Goal: Book appointment/travel/reservation

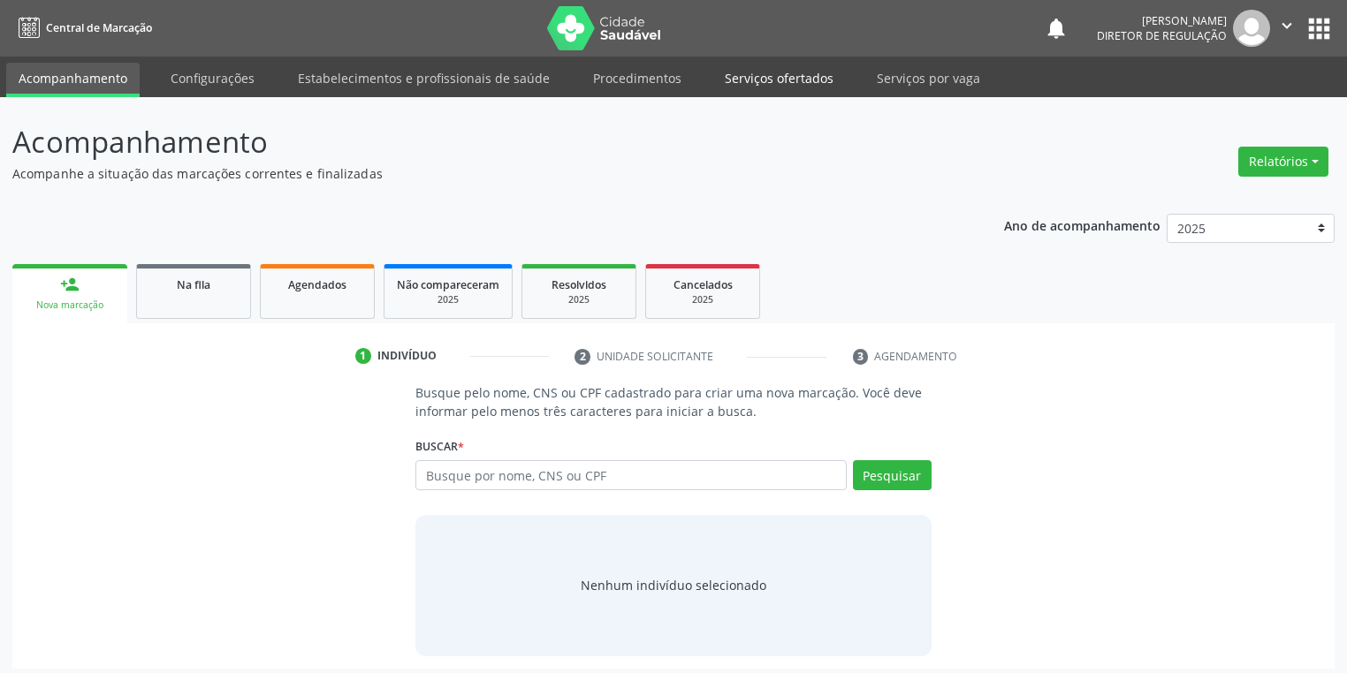
click at [763, 78] on link "Serviços ofertados" at bounding box center [778, 78] width 133 height 31
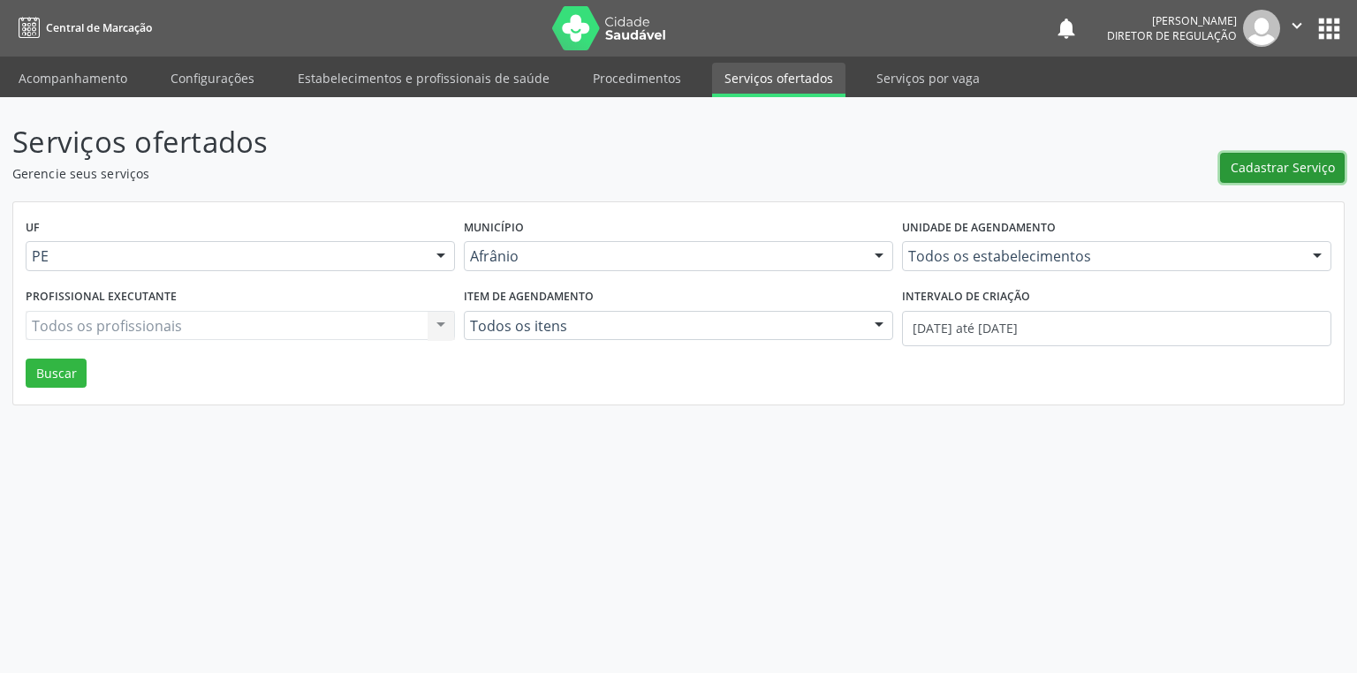
click at [1272, 167] on span "Cadastrar Serviço" at bounding box center [1283, 167] width 104 height 19
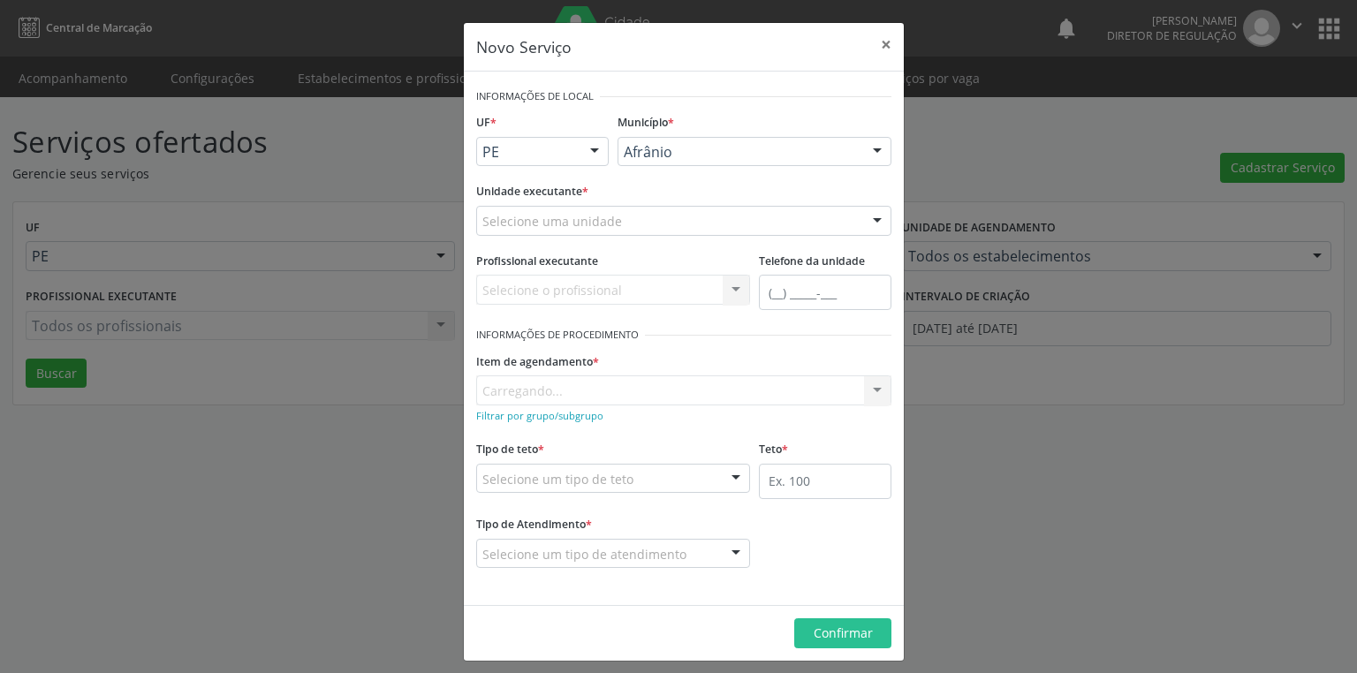
click at [673, 217] on div "Selecione uma unidade" at bounding box center [683, 221] width 415 height 30
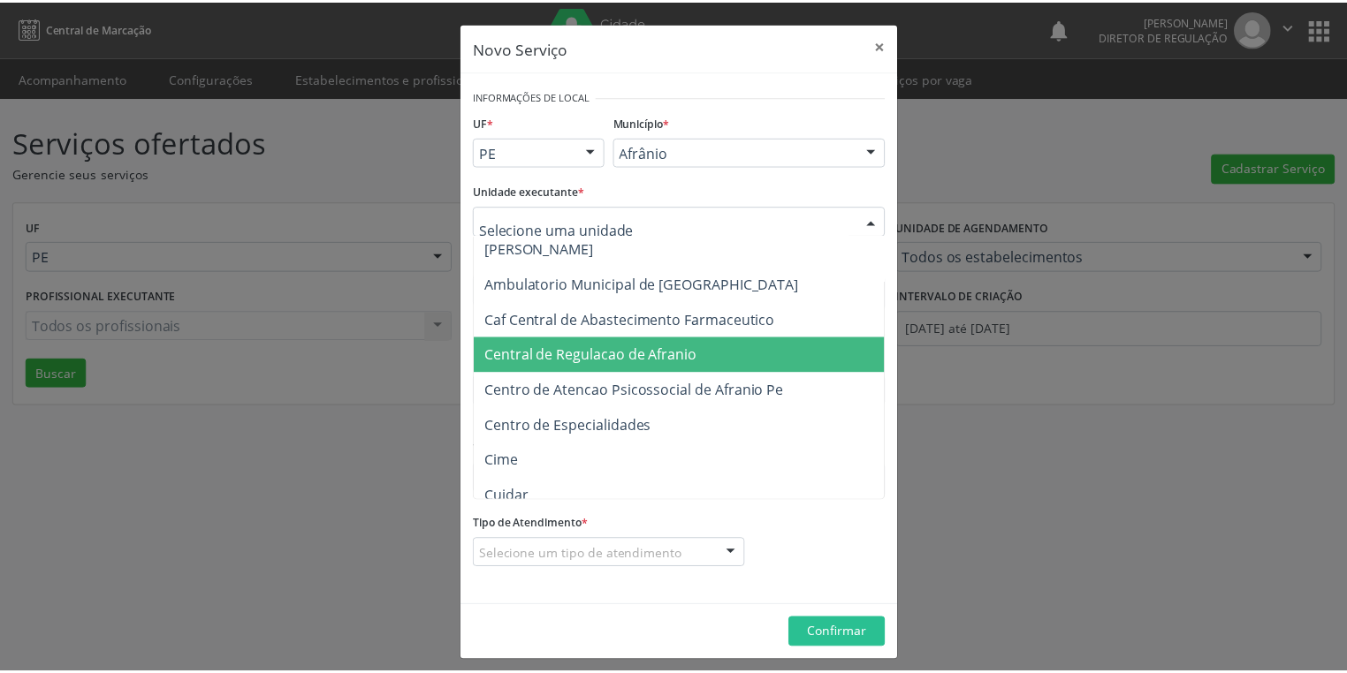
scroll to position [212, 0]
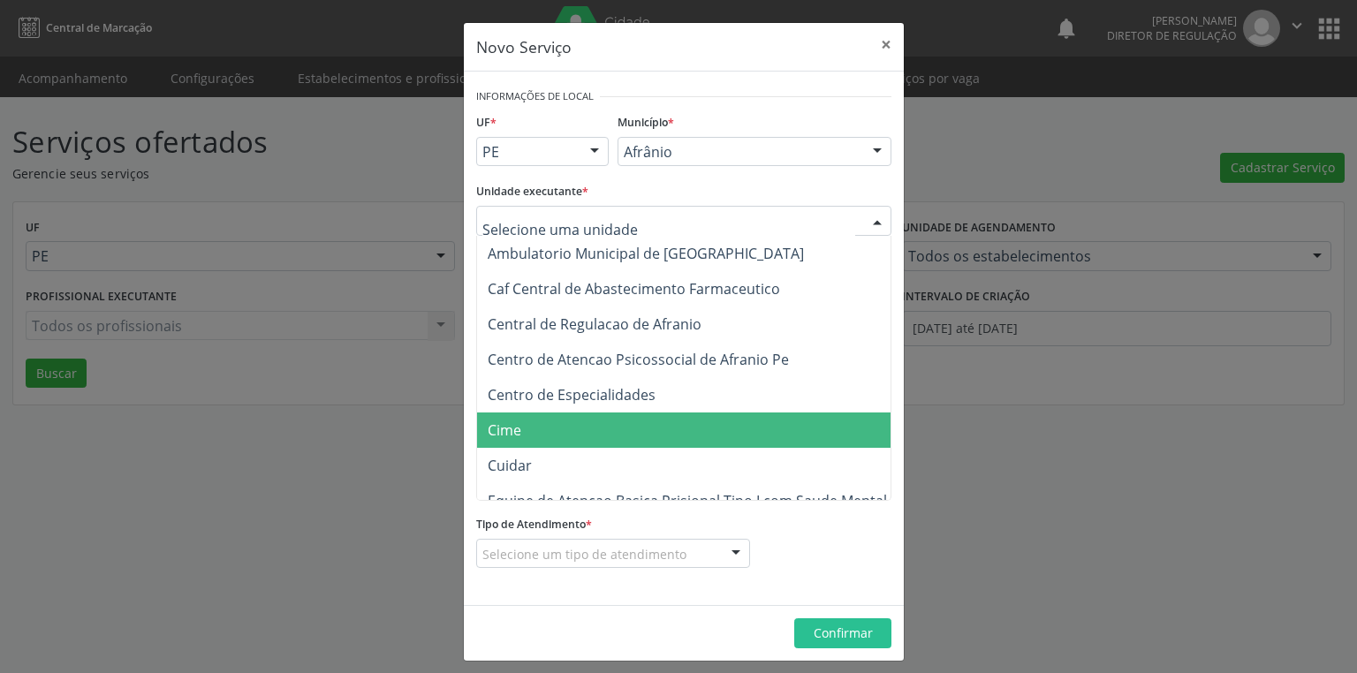
click at [589, 414] on span "Cime" at bounding box center [692, 430] width 431 height 35
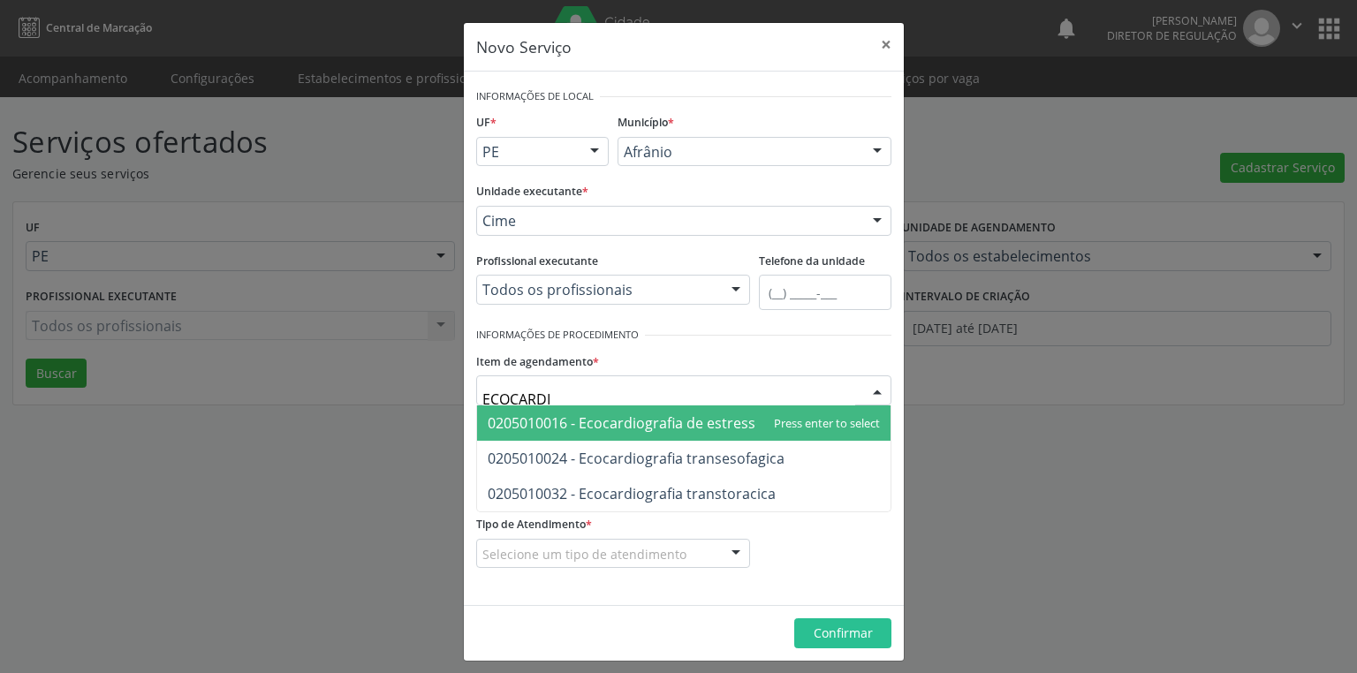
type input "ECOCARDIO"
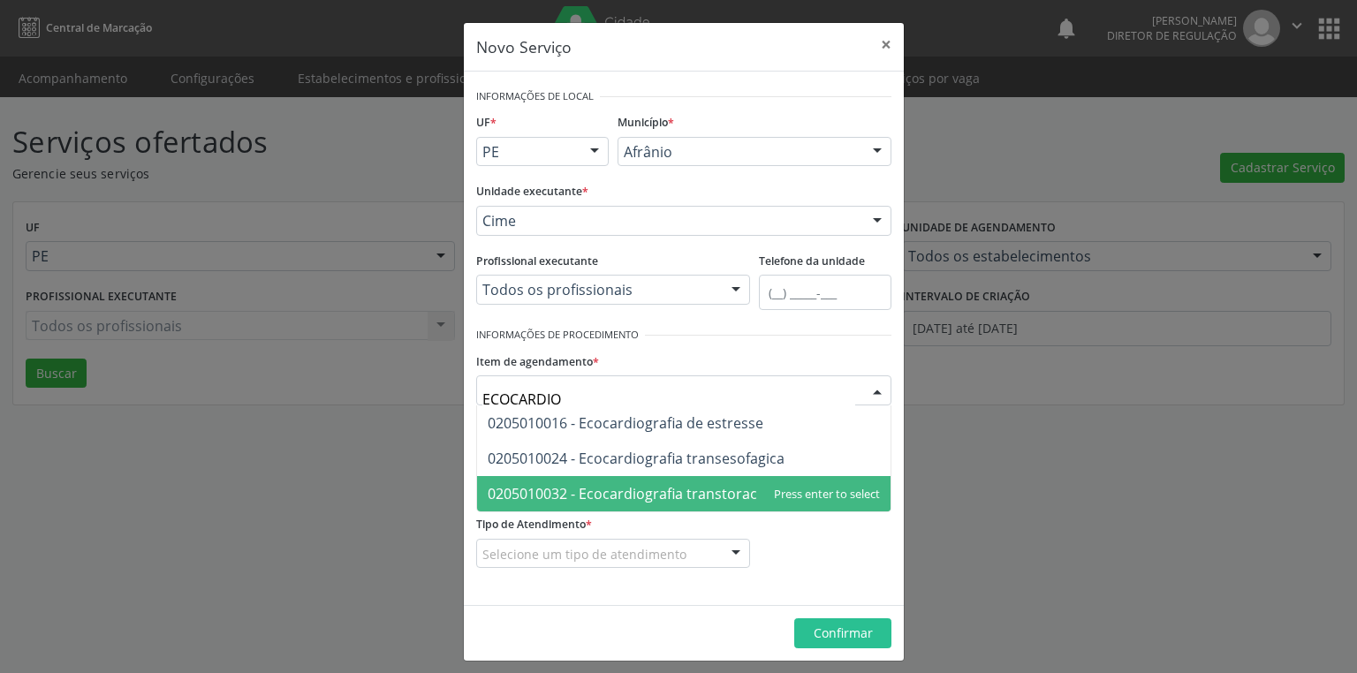
click at [675, 496] on span "0205010032 - Ecocardiografia transtoracica" at bounding box center [632, 493] width 288 height 19
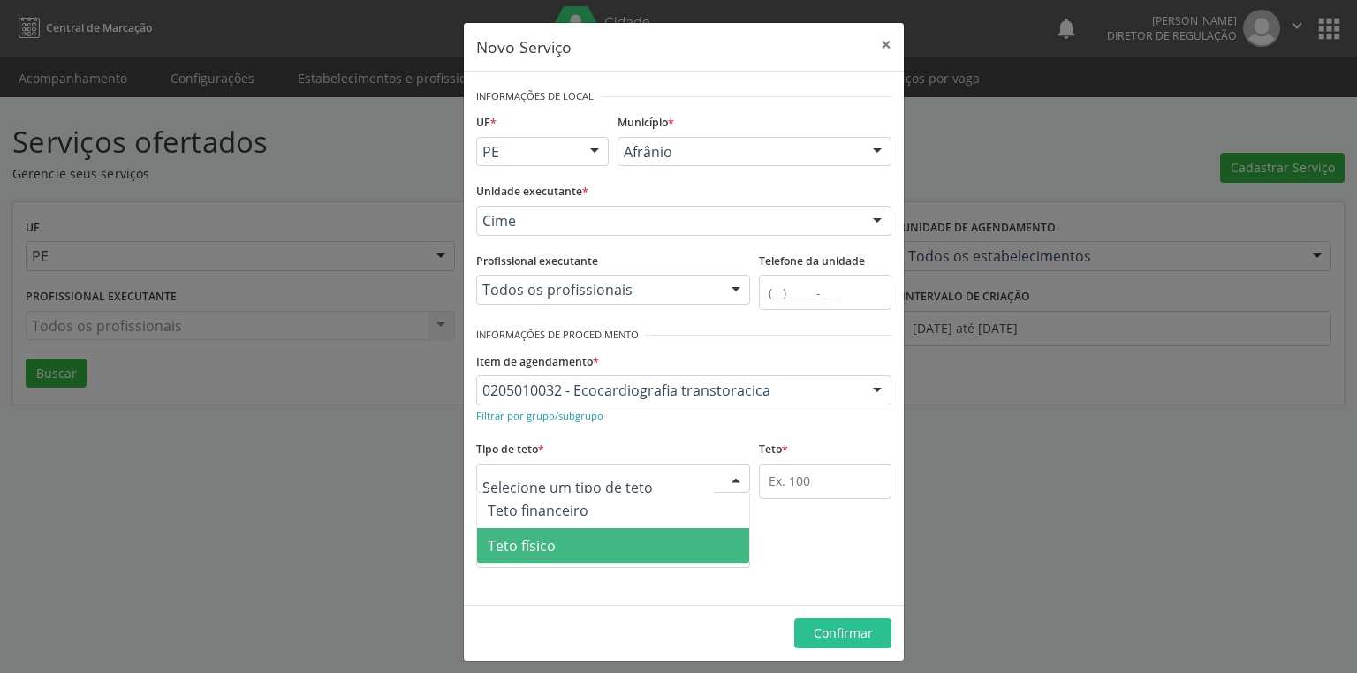
click at [618, 544] on span "Teto físico" at bounding box center [613, 545] width 272 height 35
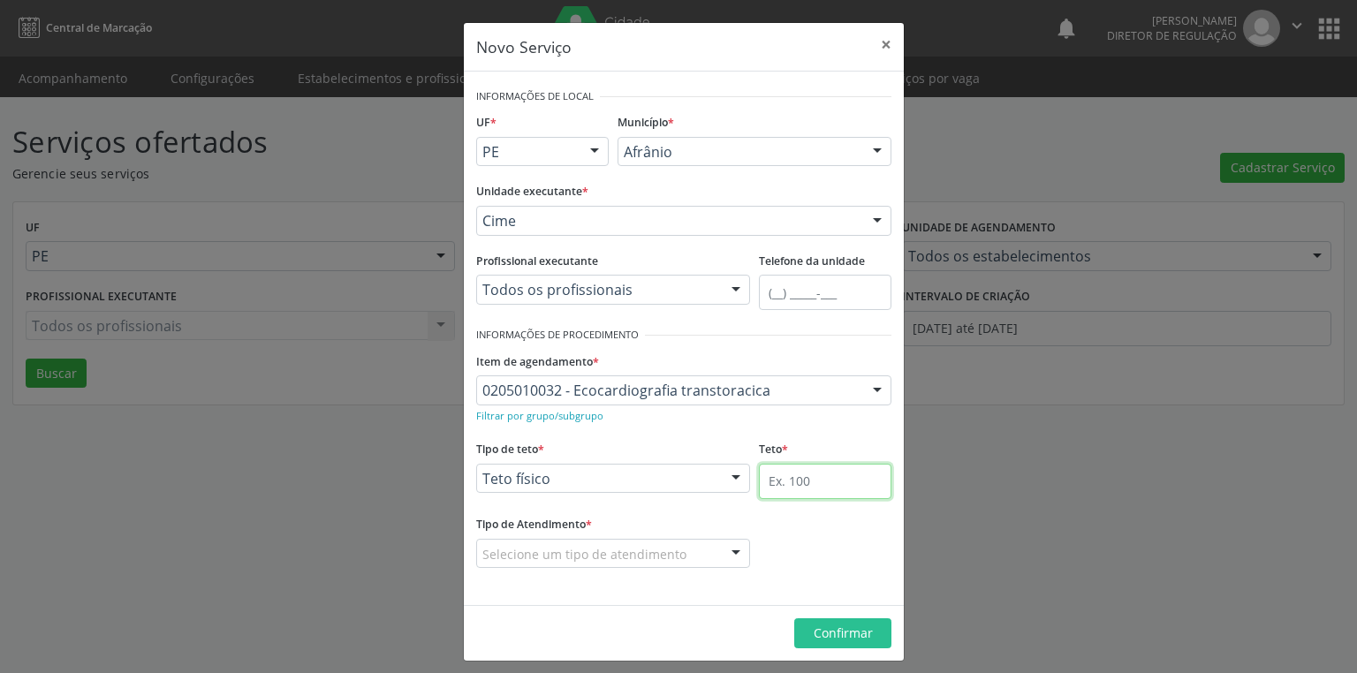
click at [836, 479] on input "text" at bounding box center [825, 481] width 133 height 35
type input "1"
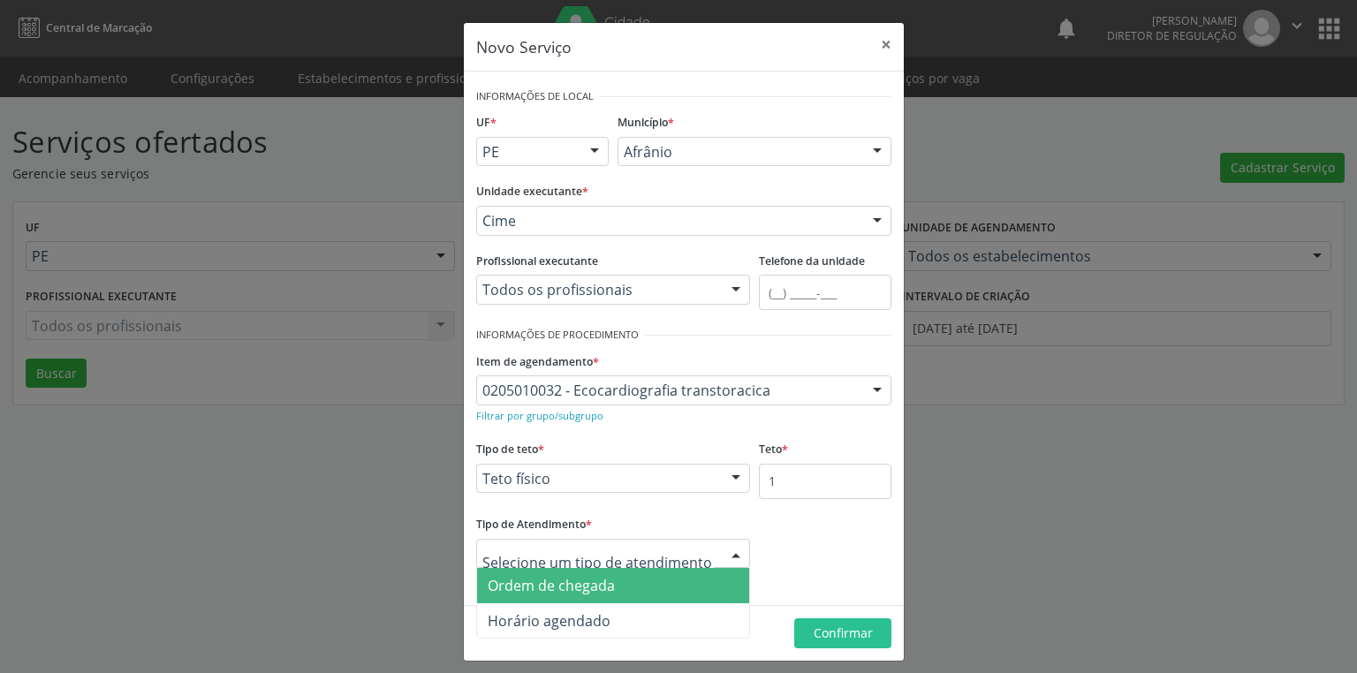
click at [702, 545] on div at bounding box center [613, 554] width 274 height 30
click at [654, 580] on span "Ordem de chegada" at bounding box center [613, 585] width 272 height 35
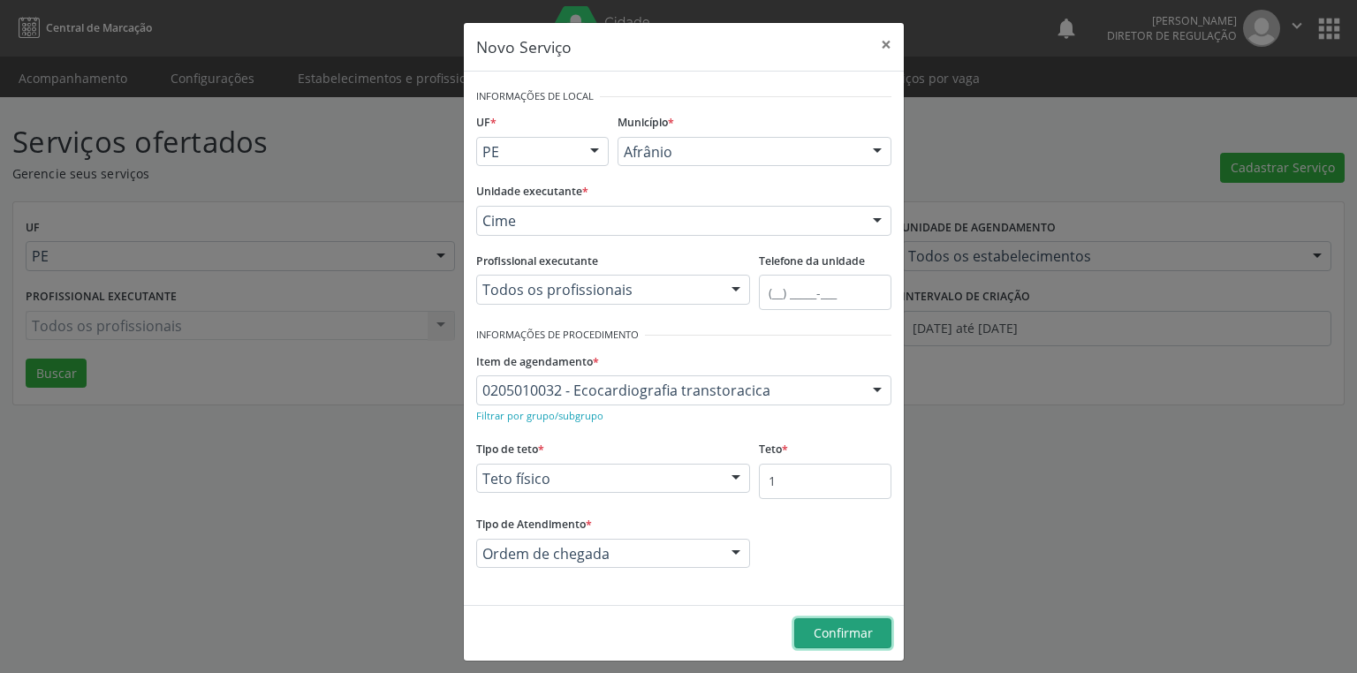
click at [825, 635] on span "Confirmar" at bounding box center [843, 633] width 59 height 17
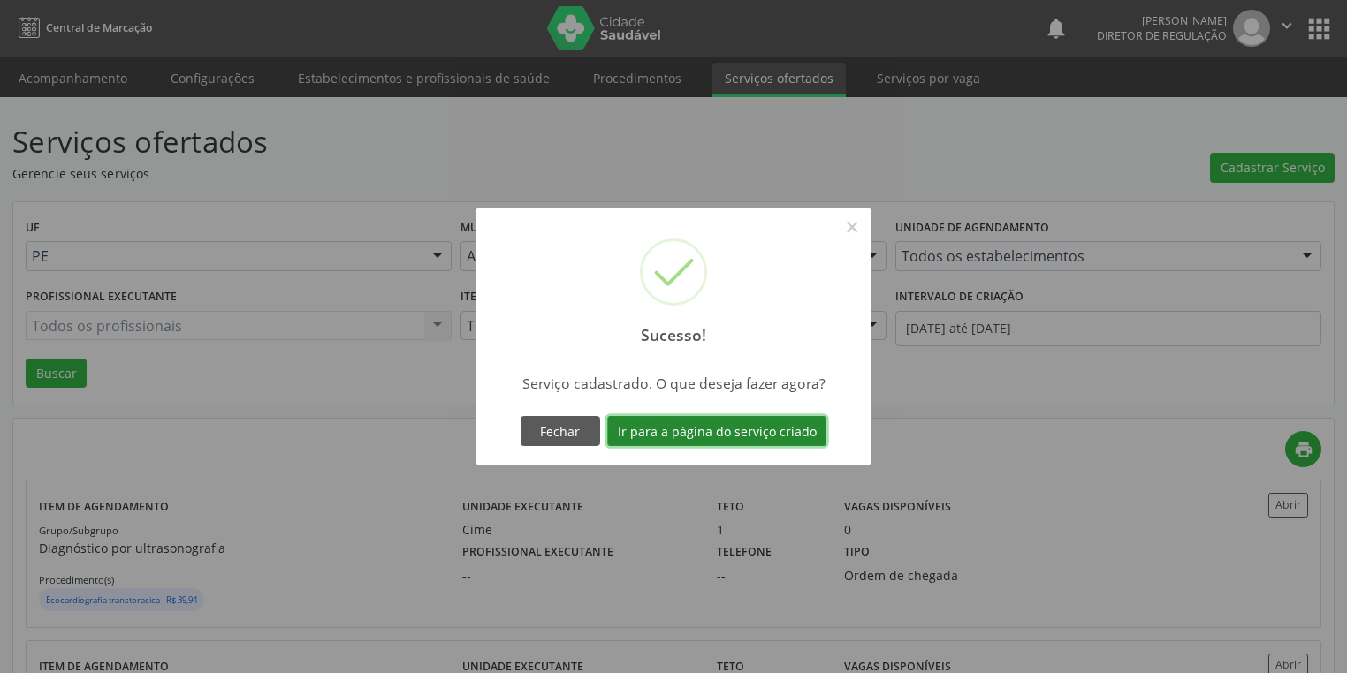
click at [718, 424] on button "Ir para a página do serviço criado" at bounding box center [716, 431] width 219 height 30
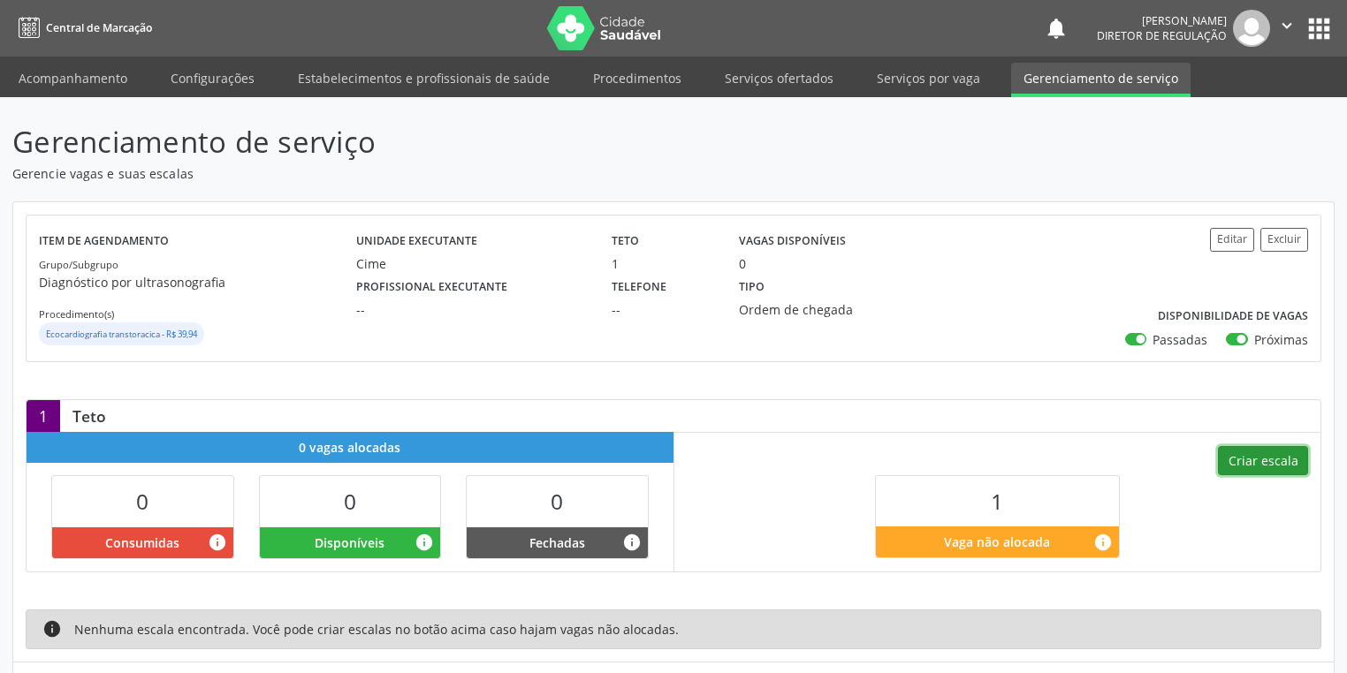
click at [1252, 453] on button "Criar escala" at bounding box center [1263, 461] width 90 height 30
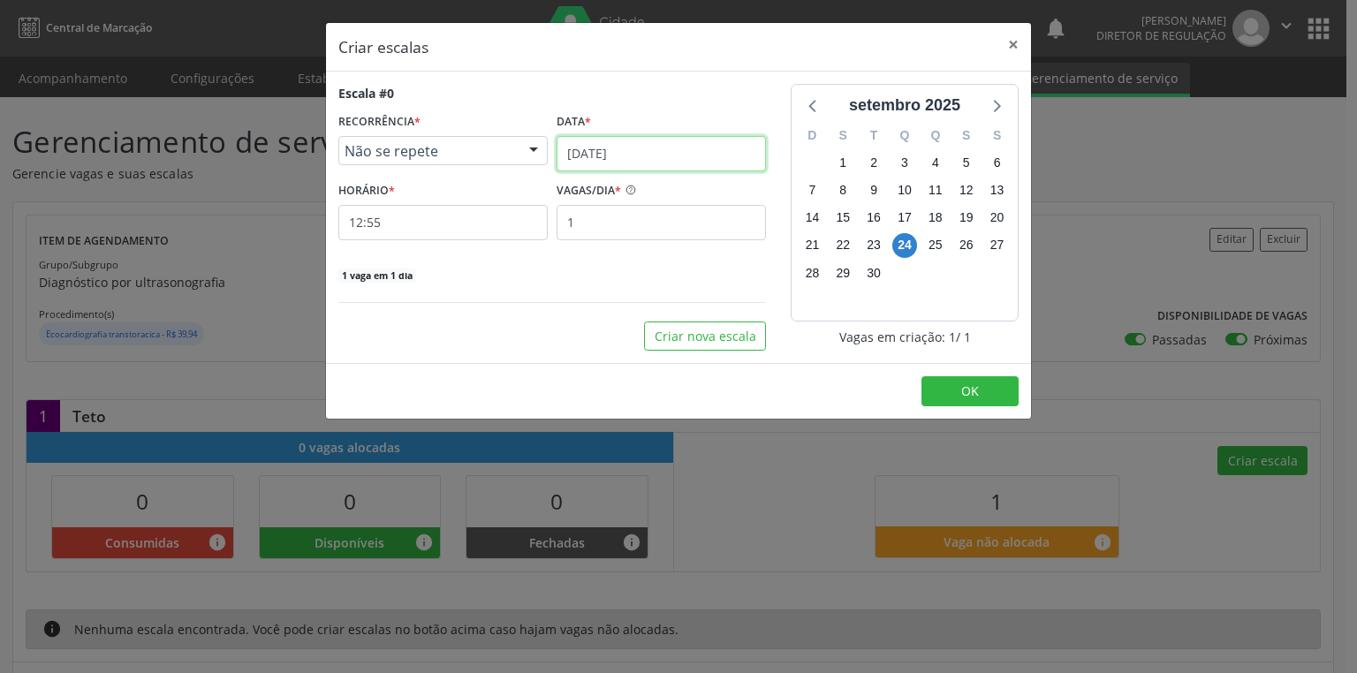
click at [688, 150] on input "[DATE]" at bounding box center [661, 153] width 209 height 35
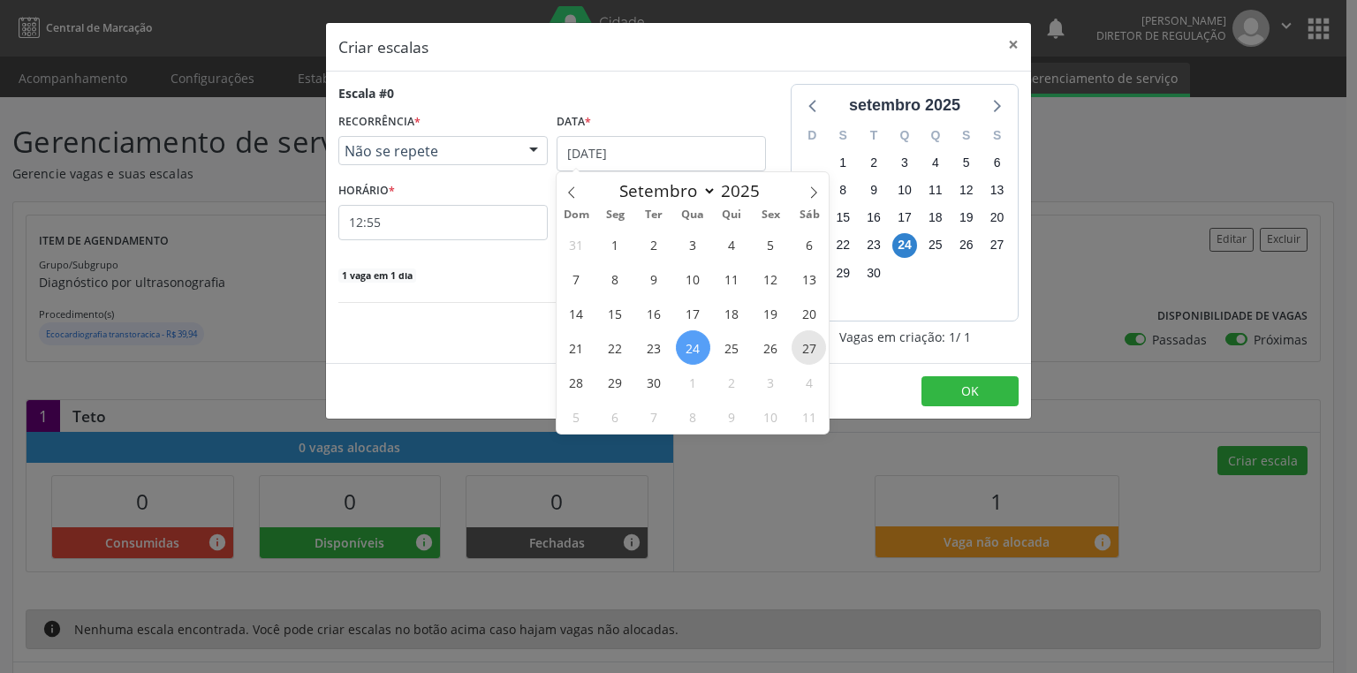
click at [810, 343] on span "27" at bounding box center [809, 348] width 34 height 34
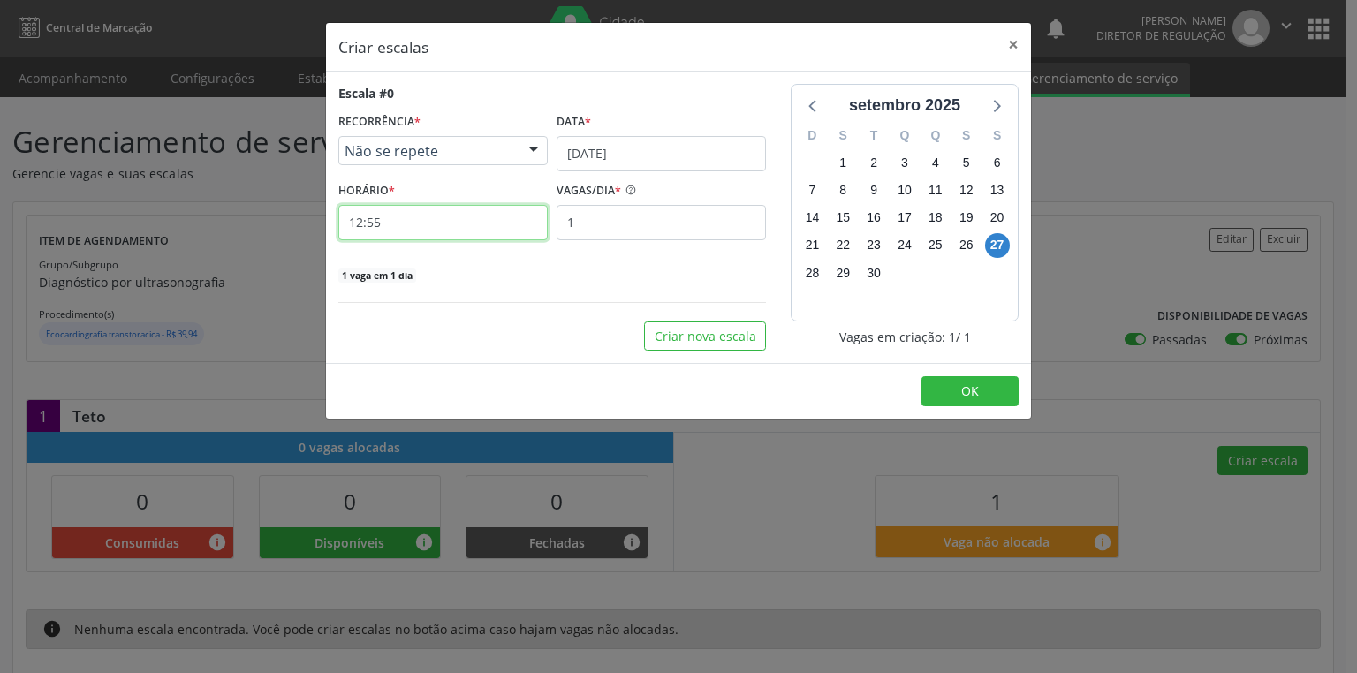
click at [405, 226] on input "12:55" at bounding box center [442, 222] width 209 height 35
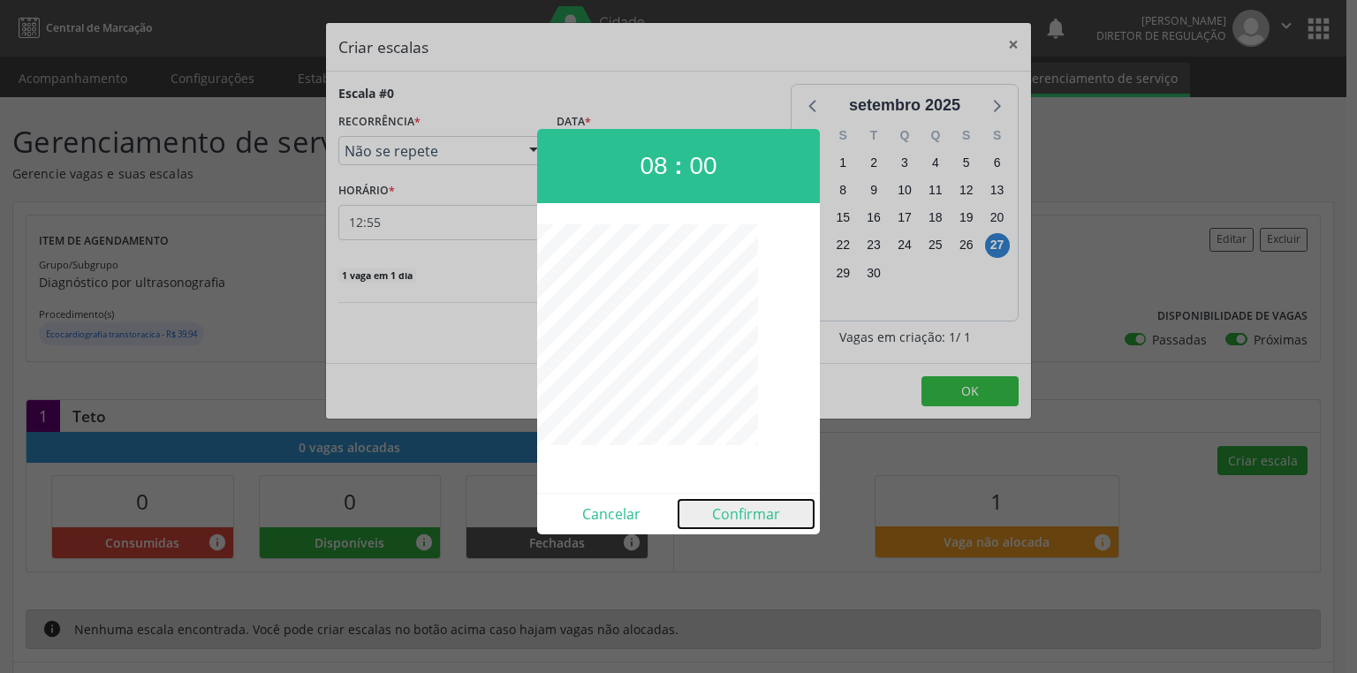
click at [765, 515] on button "Confirmar" at bounding box center [746, 514] width 135 height 28
type input "08:00"
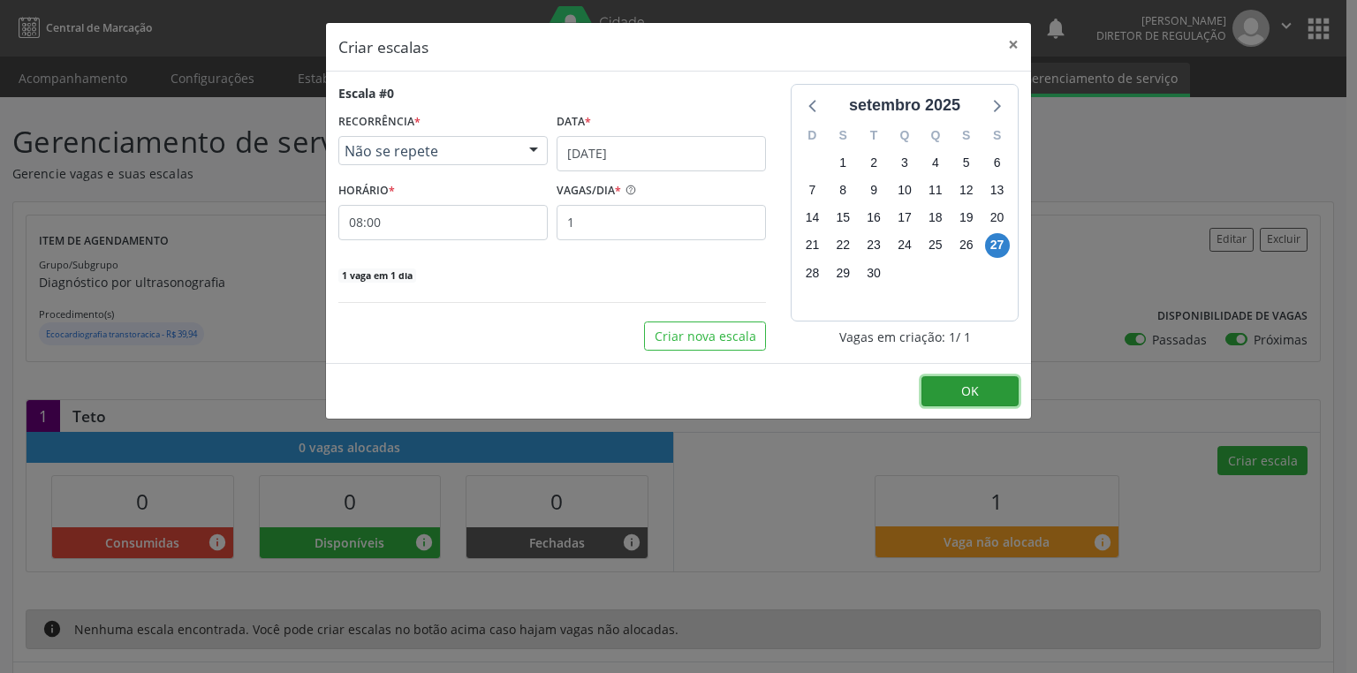
click at [978, 386] on span "OK" at bounding box center [971, 391] width 18 height 17
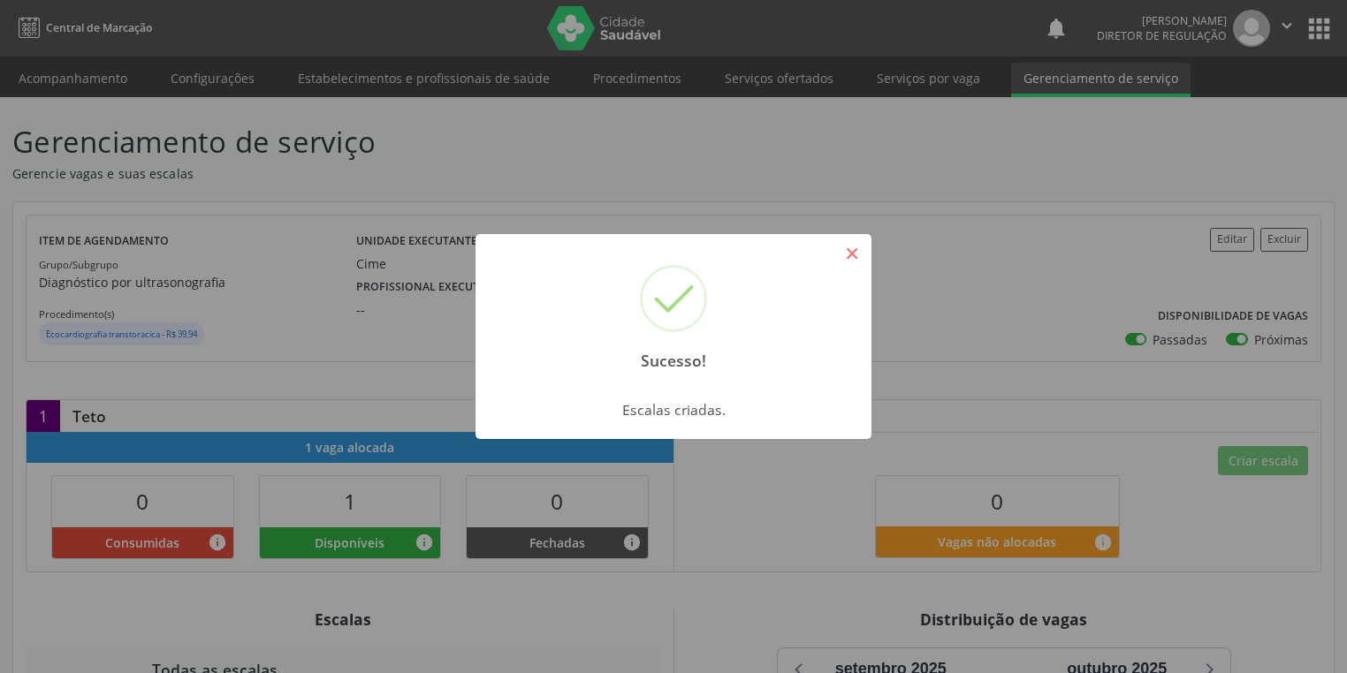
click at [848, 254] on button "×" at bounding box center [852, 254] width 30 height 30
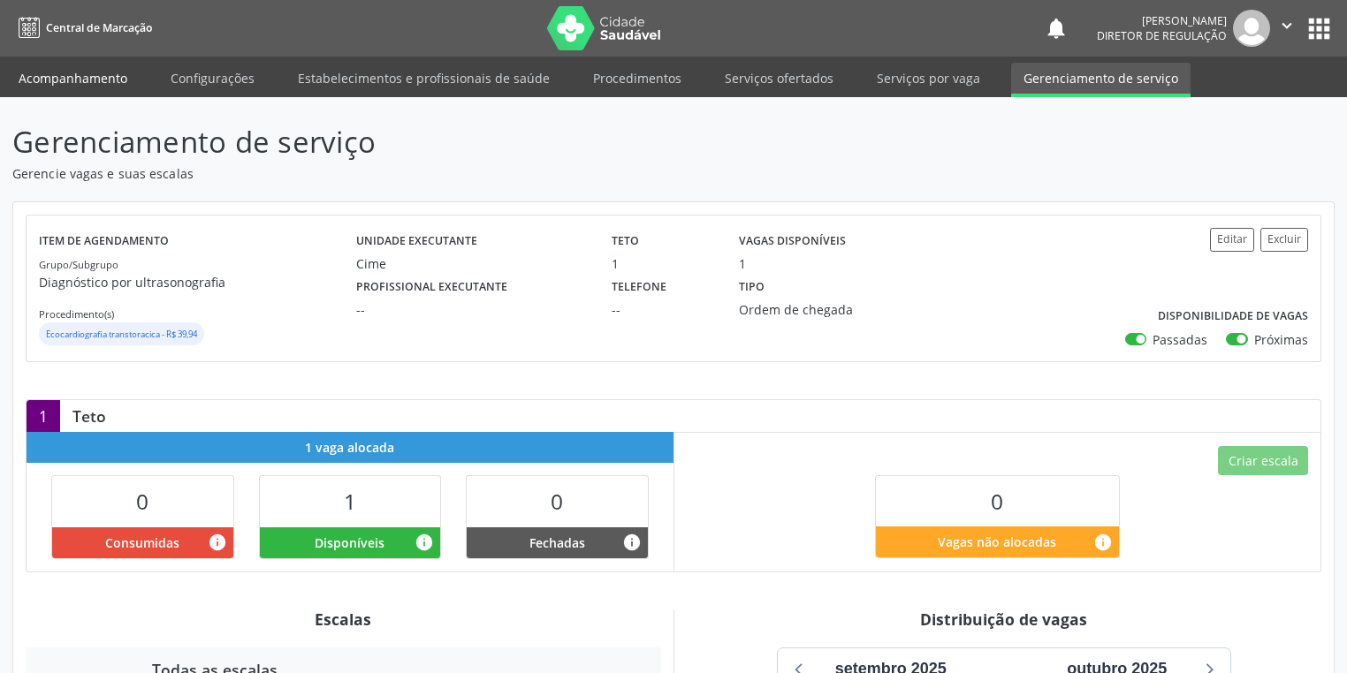
click at [103, 78] on link "Acompanhamento" at bounding box center [72, 78] width 133 height 31
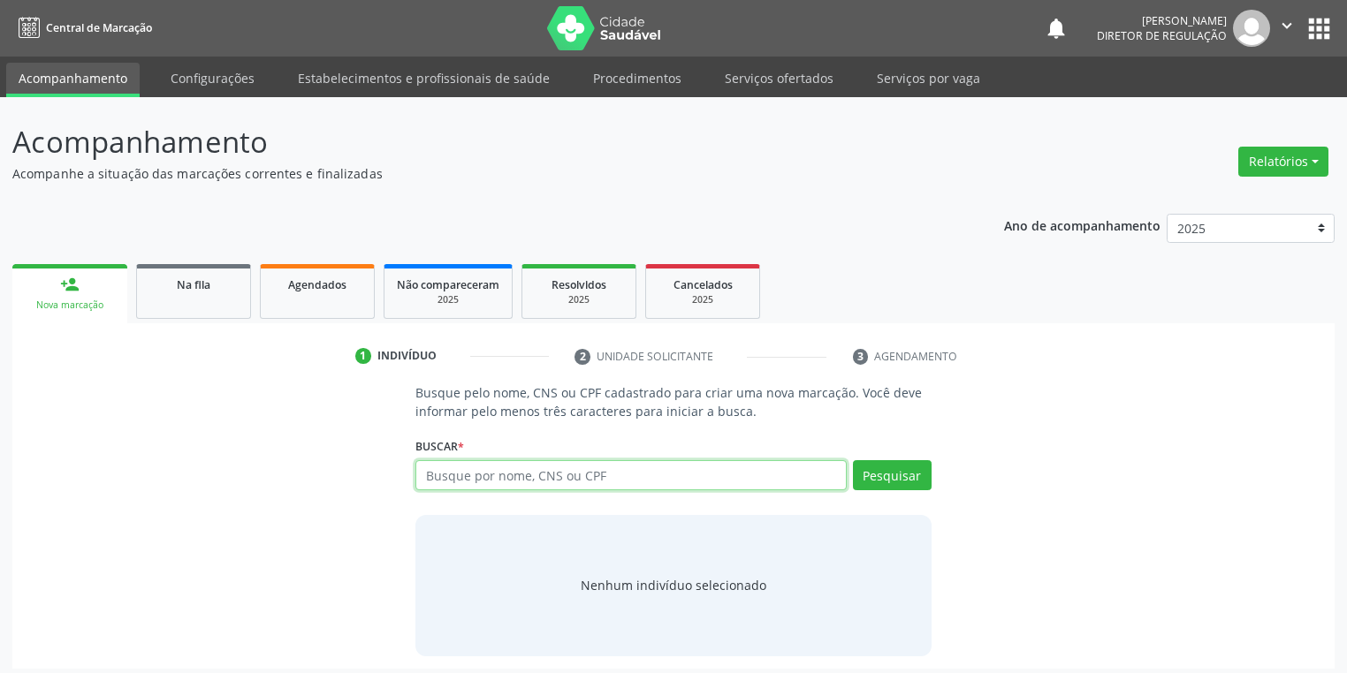
click at [470, 475] on input "text" at bounding box center [630, 475] width 431 height 30
type input "702102797214390"
click at [905, 477] on button "Pesquisar" at bounding box center [892, 475] width 79 height 30
type input "702102797214390"
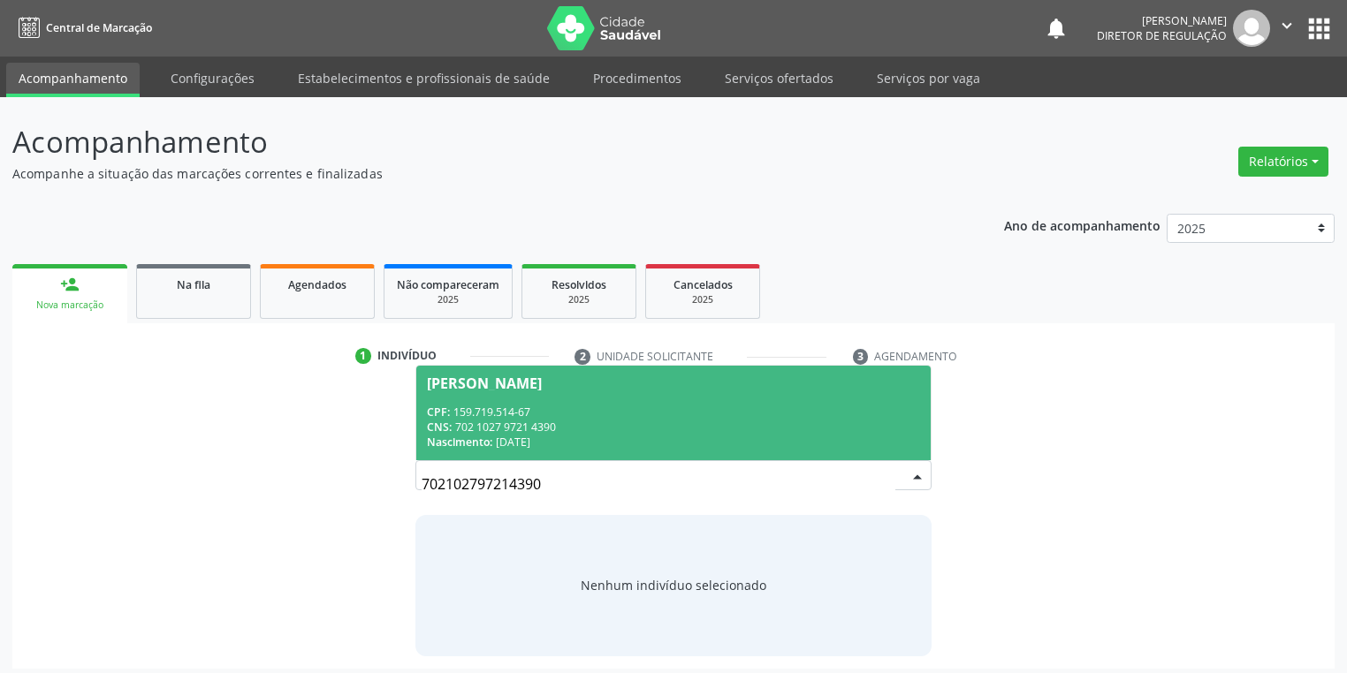
click at [498, 414] on div "CPF: 159.719.514-67" at bounding box center [673, 412] width 493 height 15
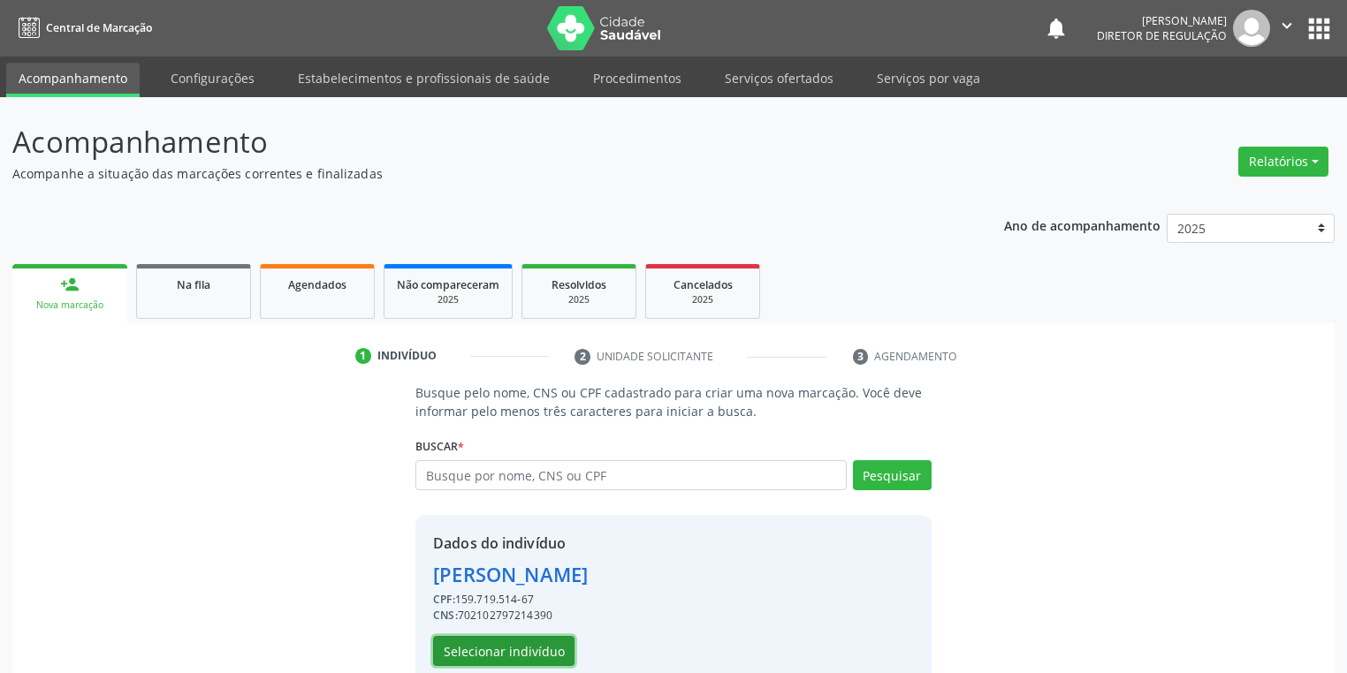
click at [548, 655] on button "Selecionar indivíduo" at bounding box center [503, 651] width 141 height 30
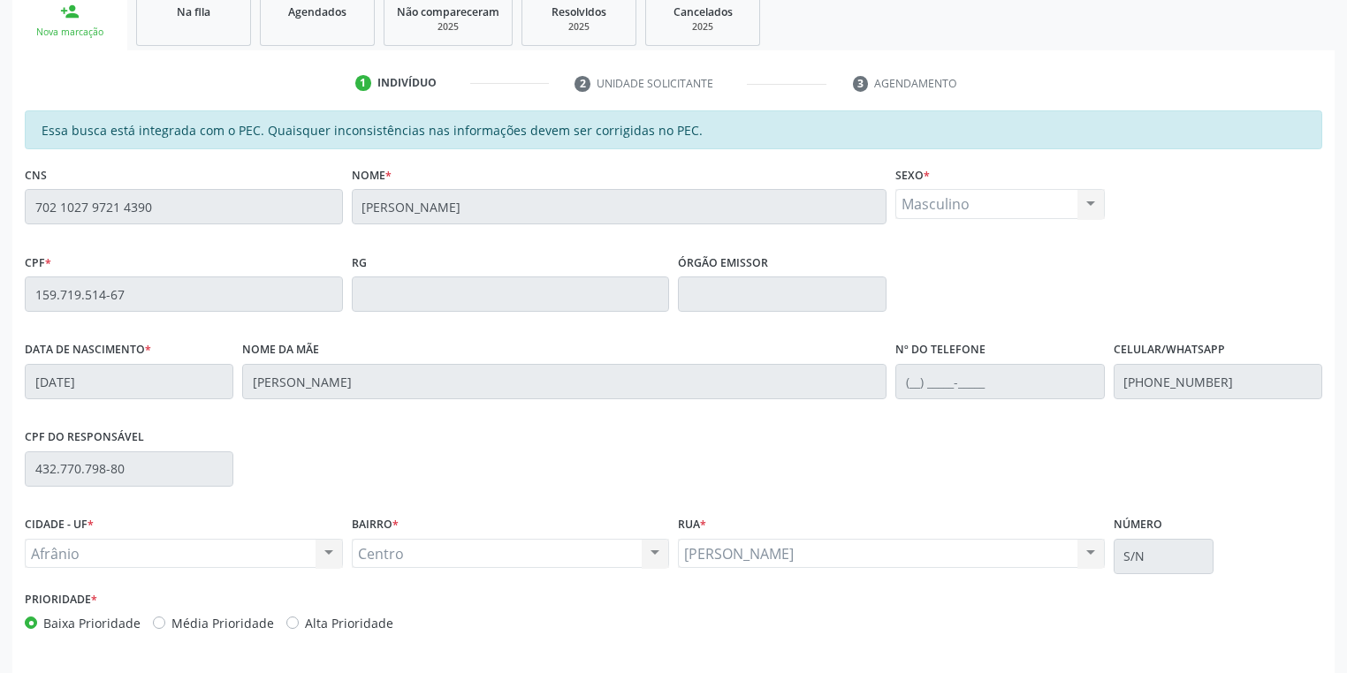
scroll to position [335, 0]
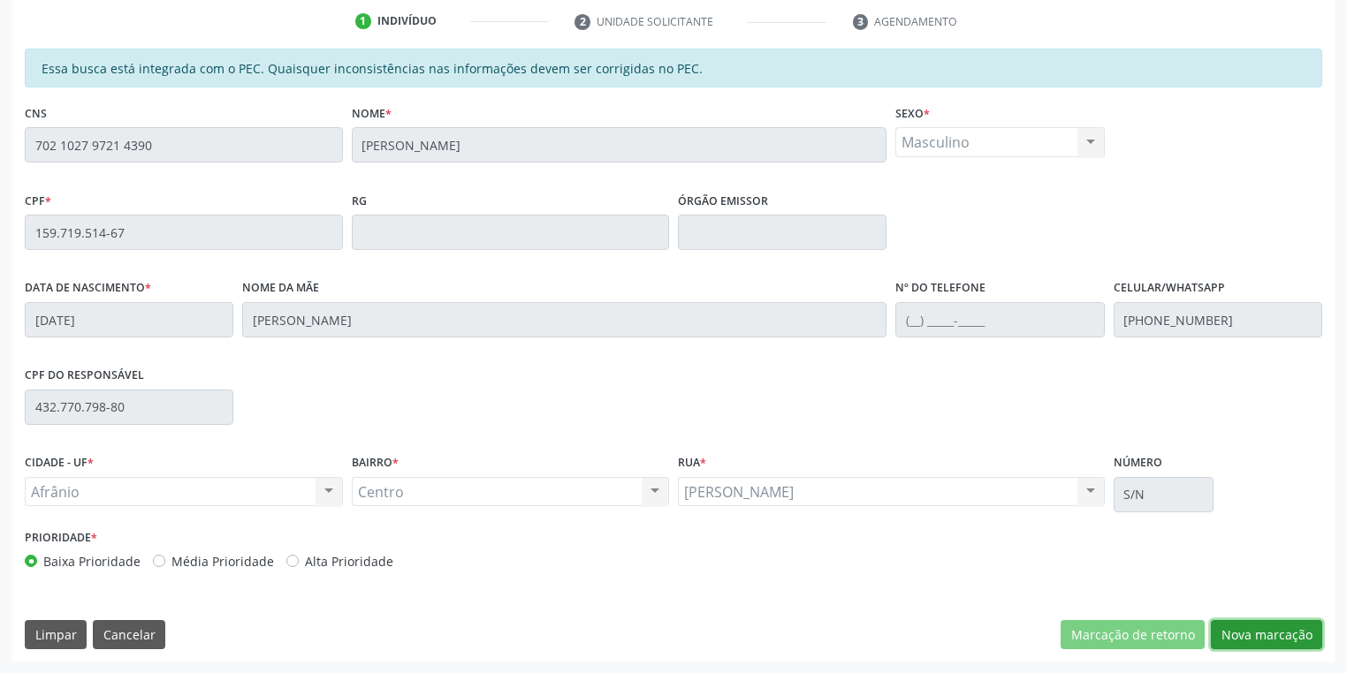
click at [1266, 635] on button "Nova marcação" at bounding box center [1266, 635] width 111 height 30
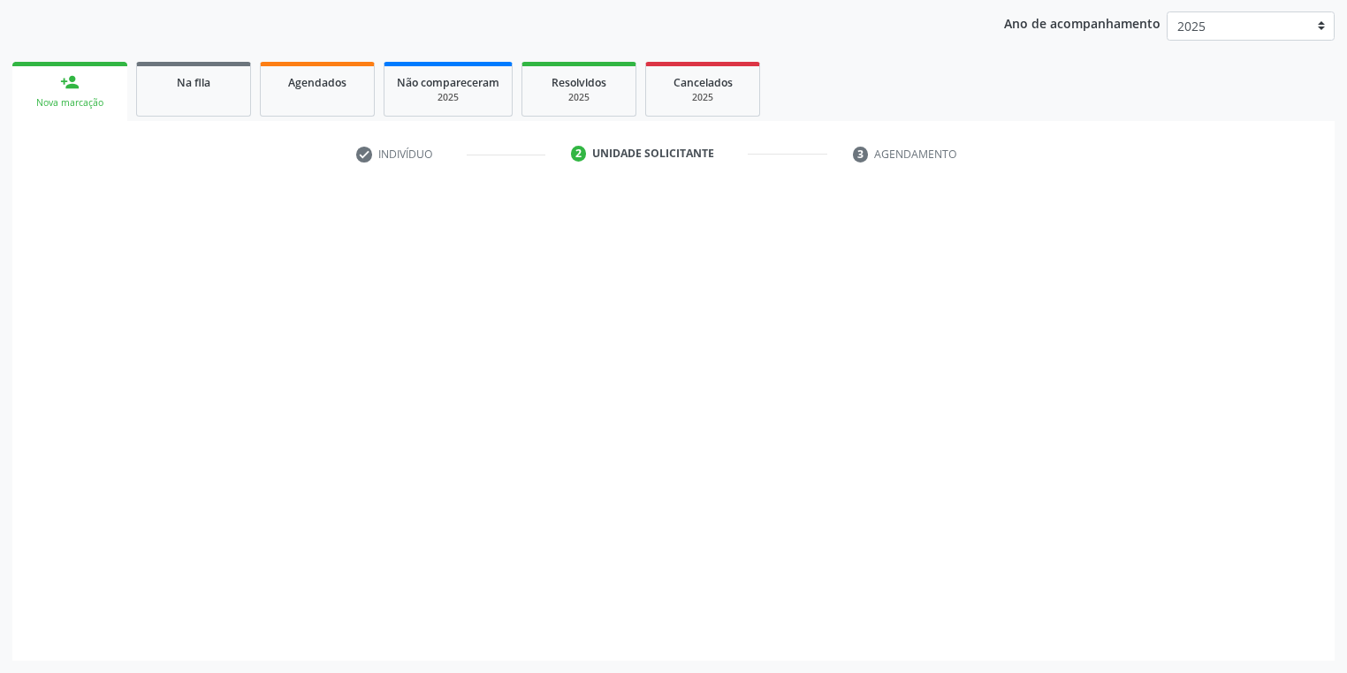
scroll to position [201, 0]
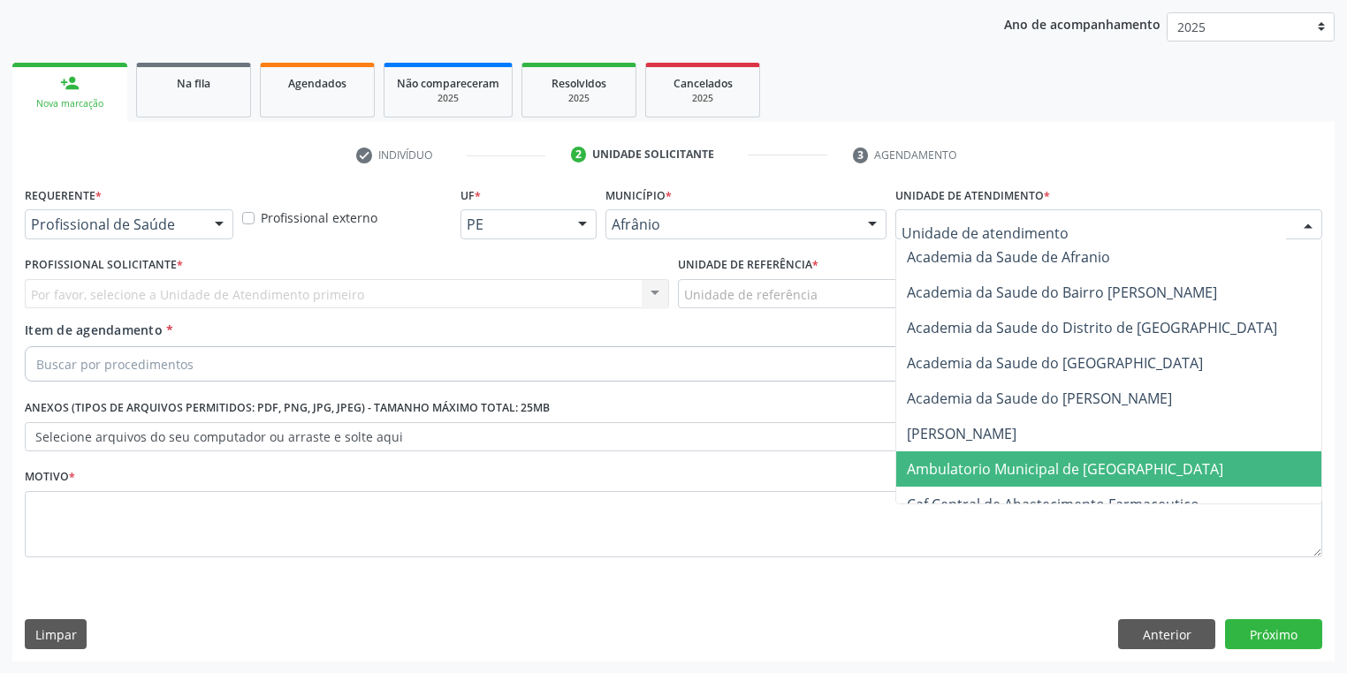
click at [1013, 468] on span "Ambulatorio Municipal de [GEOGRAPHIC_DATA]" at bounding box center [1065, 469] width 316 height 19
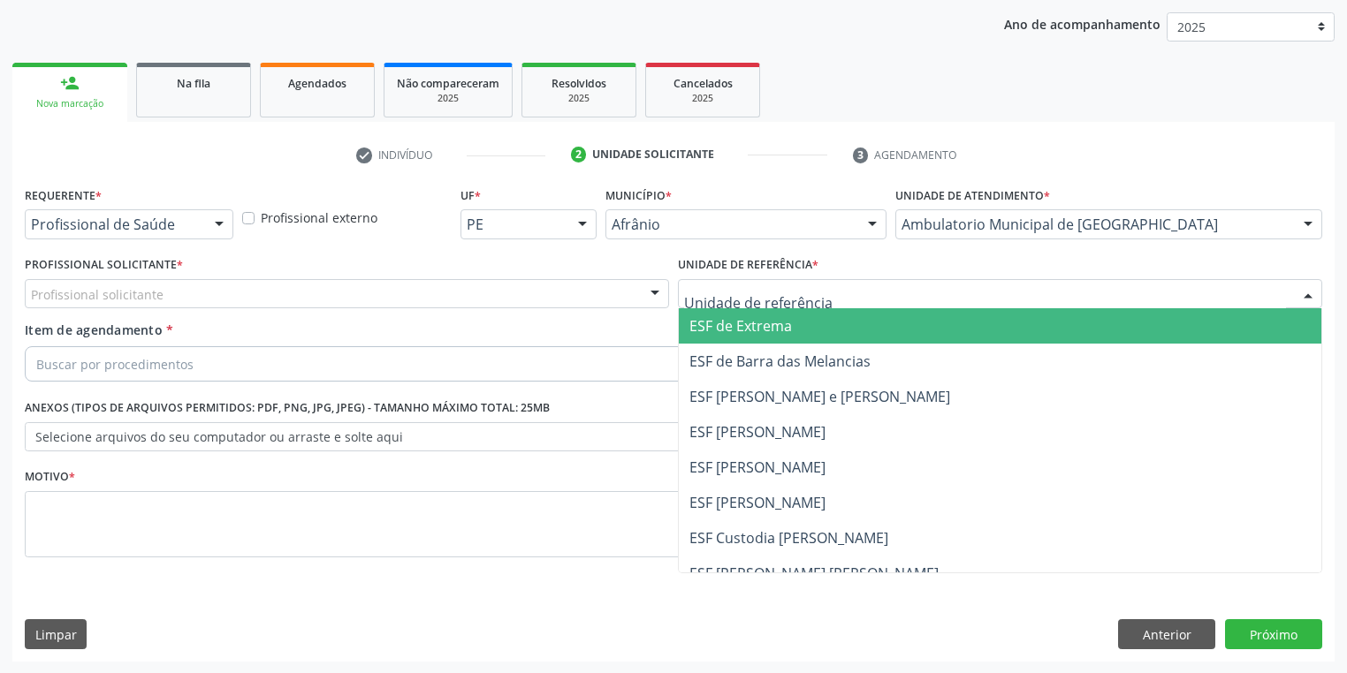
click at [919, 293] on div at bounding box center [1000, 294] width 644 height 30
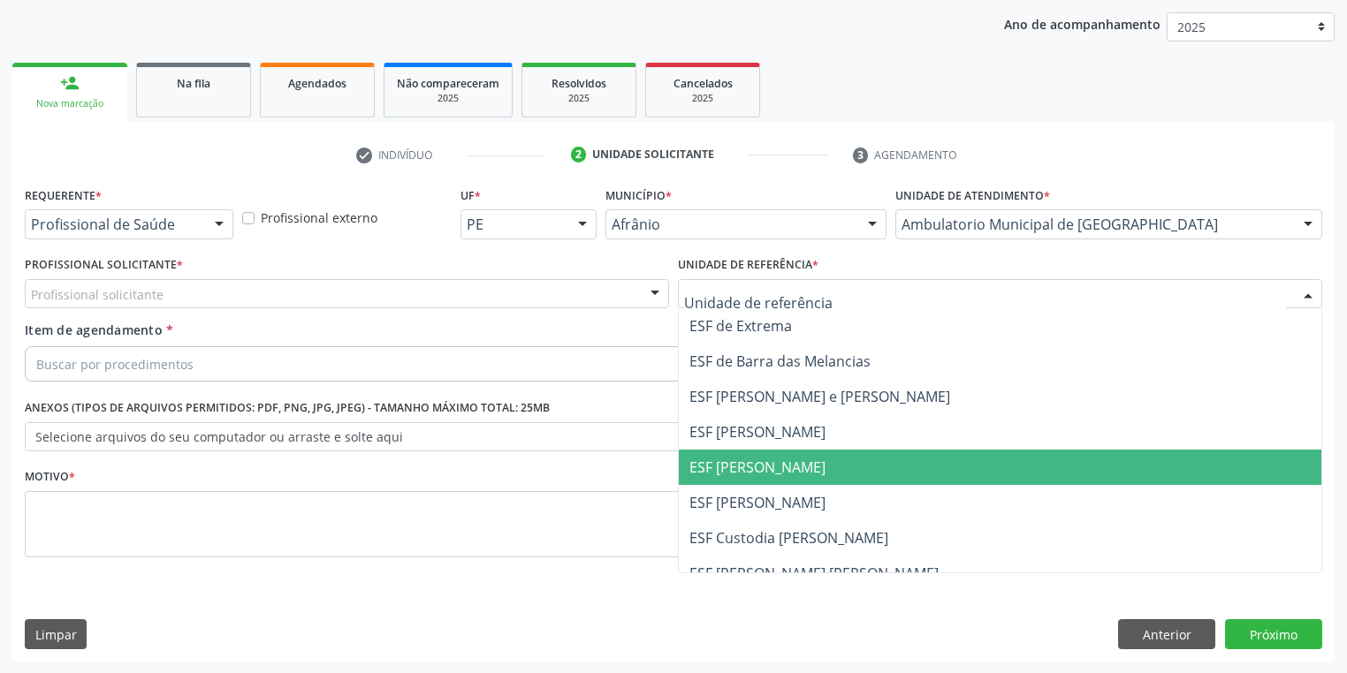
click at [893, 467] on span "ESF [PERSON_NAME]" at bounding box center [1000, 467] width 642 height 35
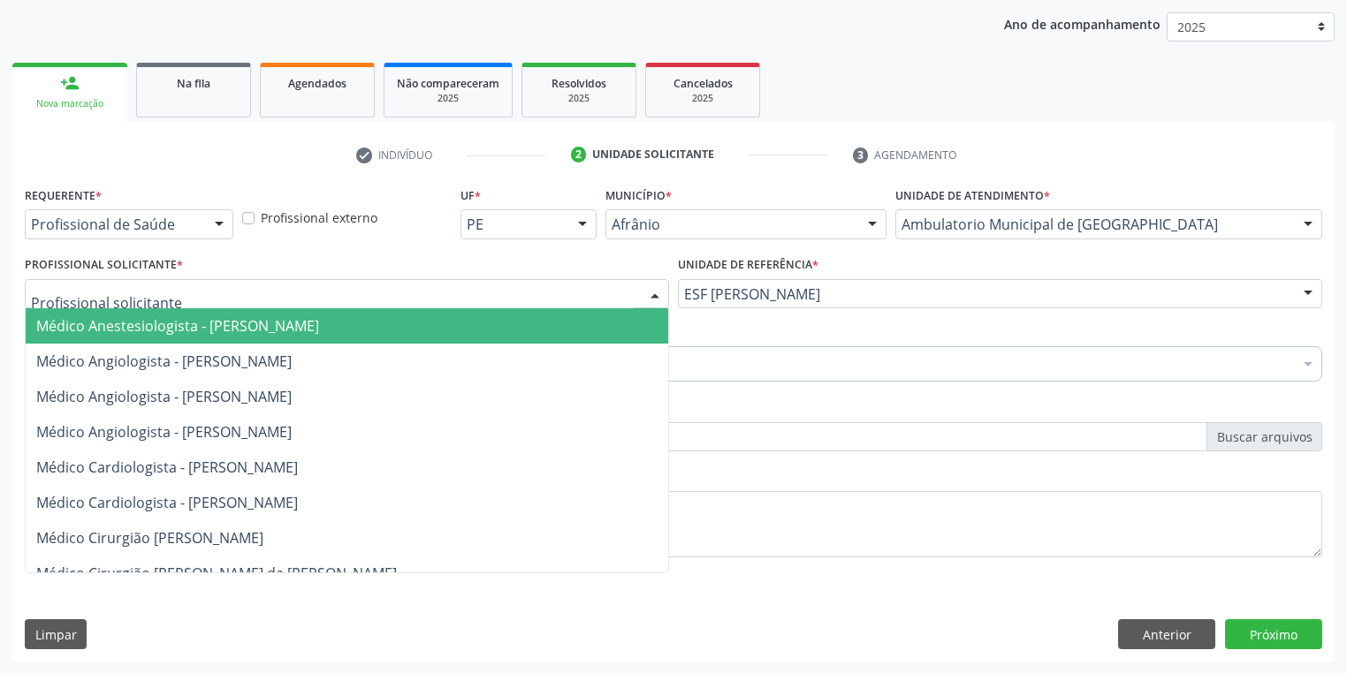
click at [428, 293] on div at bounding box center [347, 294] width 644 height 30
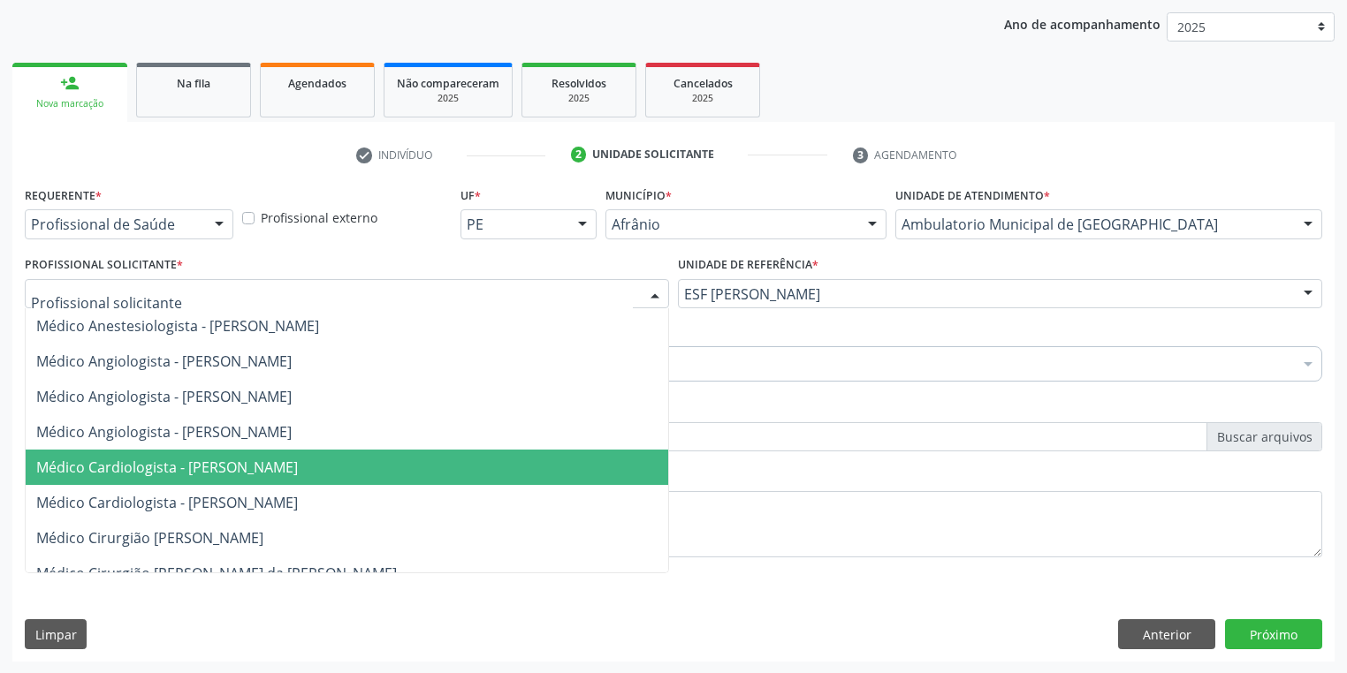
click at [298, 470] on span "Médico Cardiologista - [PERSON_NAME]" at bounding box center [167, 467] width 262 height 19
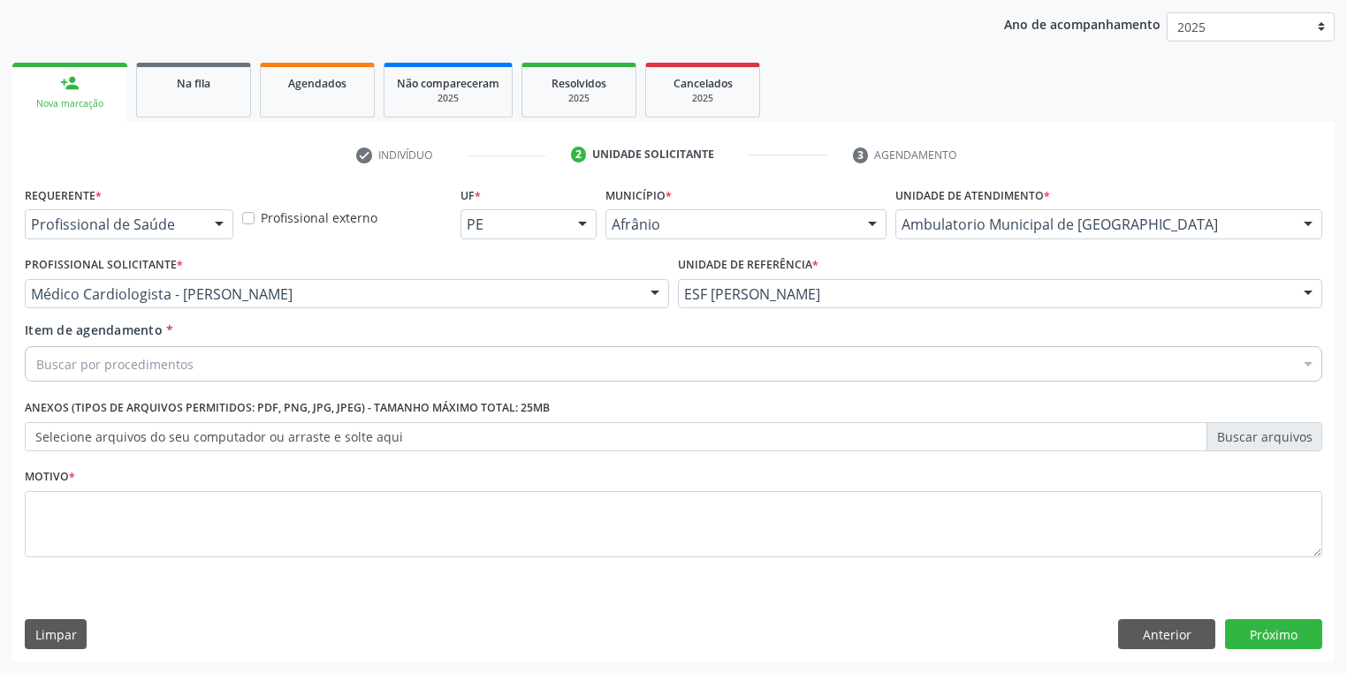
click at [296, 357] on div "Buscar por procedimentos" at bounding box center [673, 363] width 1297 height 35
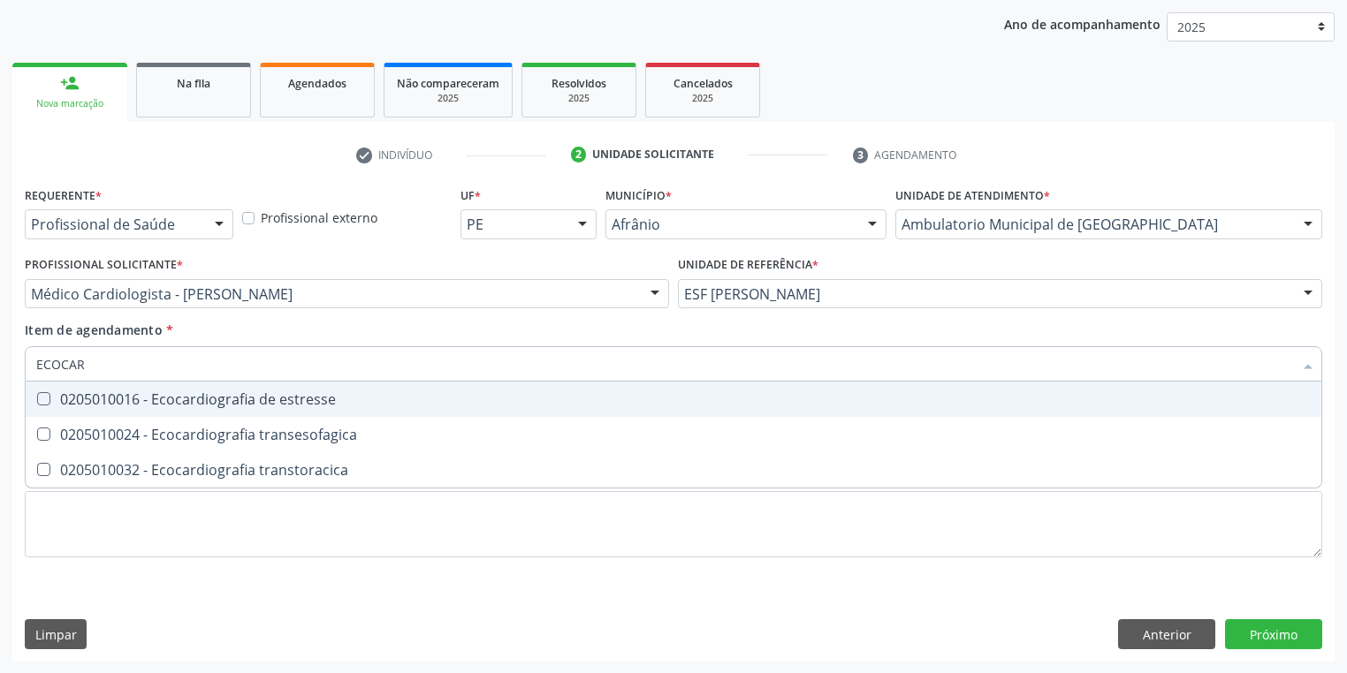
type input "ECOCARD"
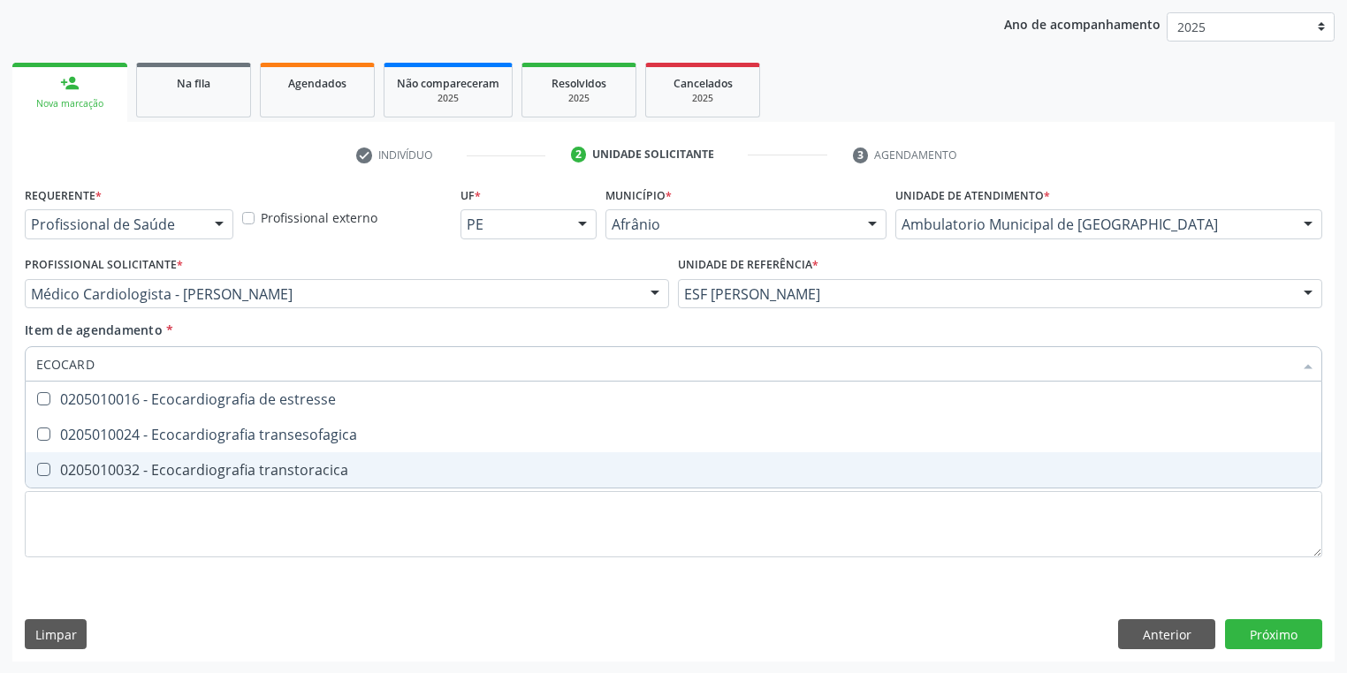
click at [298, 468] on div "0205010032 - Ecocardiografia transtoracica" at bounding box center [673, 470] width 1274 height 14
checkbox transtoracica "true"
click at [304, 518] on div "Requerente * Profissional de Saúde Profissional de Saúde Paciente Nenhum result…" at bounding box center [673, 382] width 1297 height 400
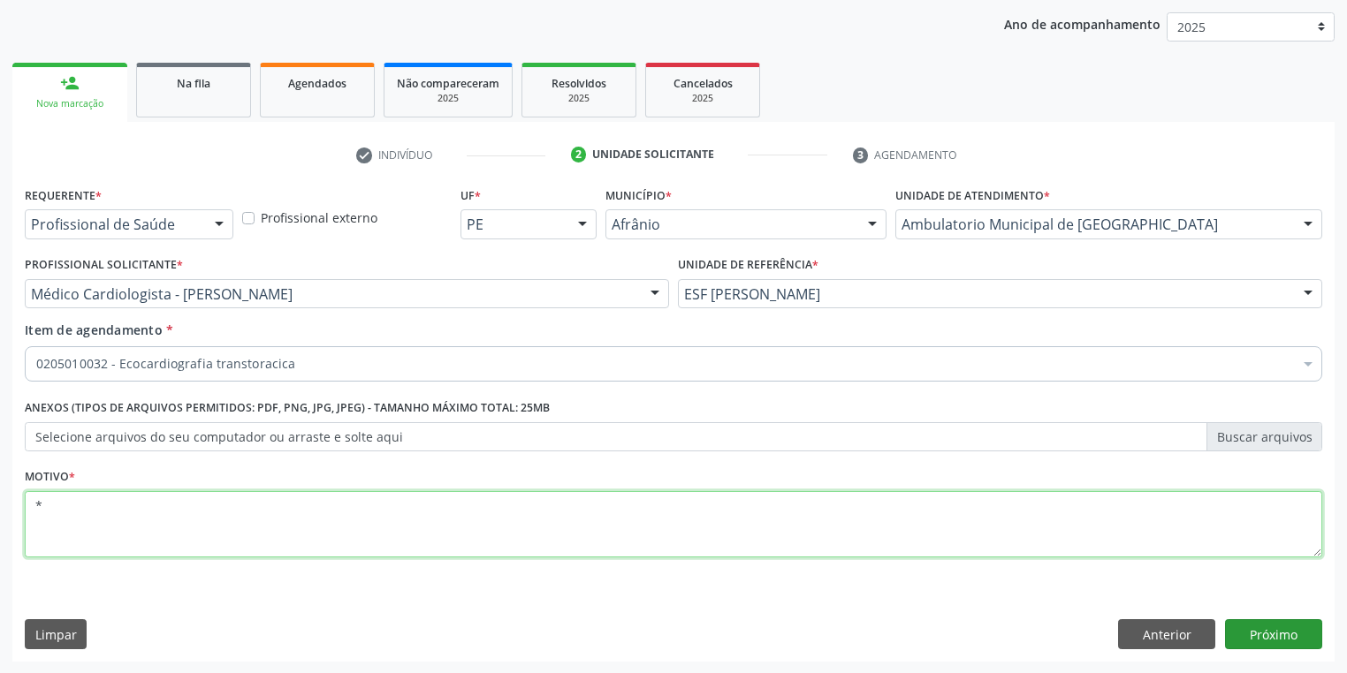
type textarea "*"
click at [1270, 634] on button "Próximo" at bounding box center [1273, 634] width 97 height 30
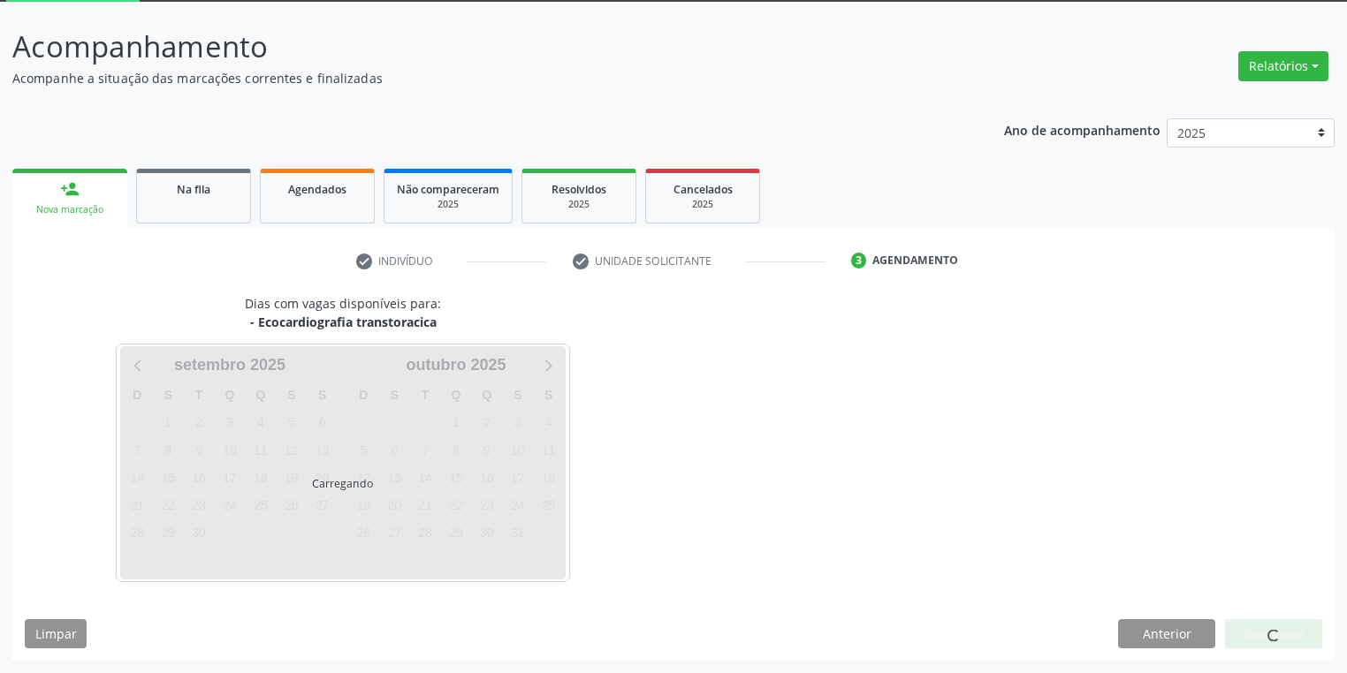
scroll to position [95, 0]
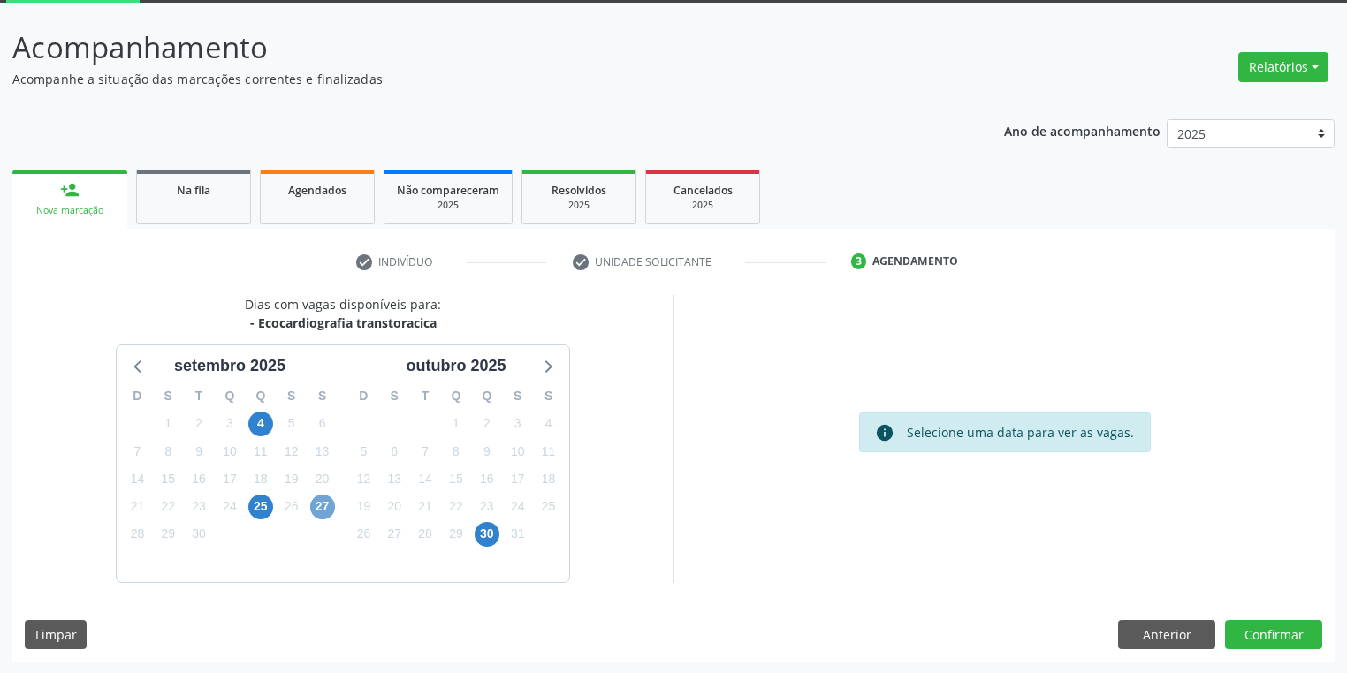
click at [322, 509] on span "27" at bounding box center [322, 507] width 25 height 25
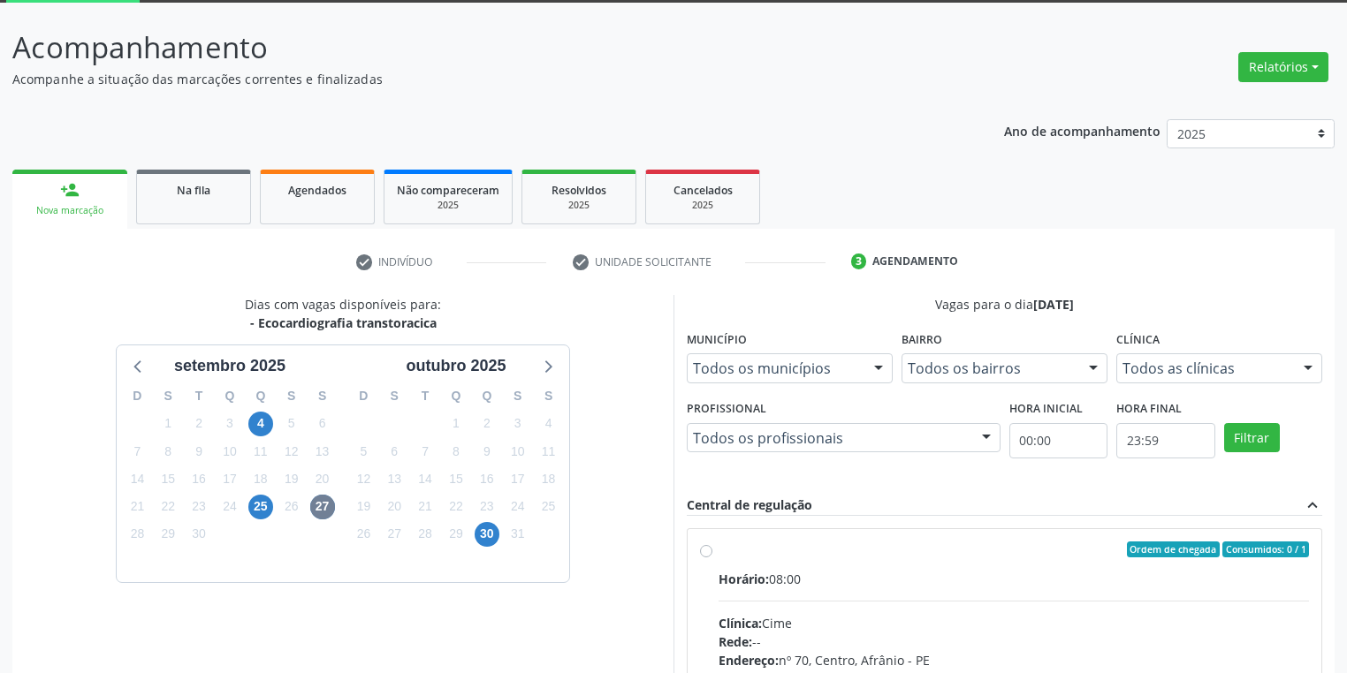
click at [879, 556] on div "Ordem de chegada Consumidos: 0 / 1" at bounding box center [1013, 550] width 590 height 16
click at [712, 556] on input "Ordem de chegada Consumidos: 0 / 1 Horário: 08:00 Clínica: Cime Rede: -- Endere…" at bounding box center [706, 550] width 12 height 16
radio input "true"
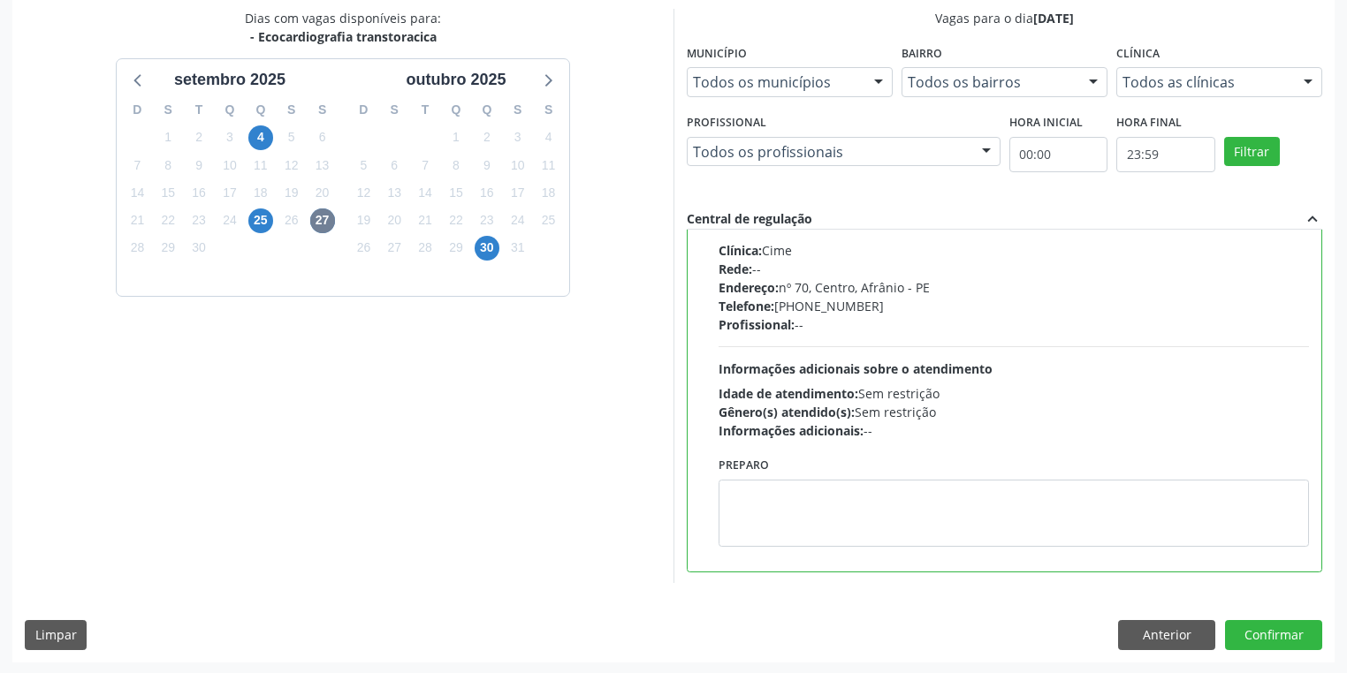
scroll to position [382, 0]
click at [1266, 629] on button "Confirmar" at bounding box center [1273, 634] width 97 height 30
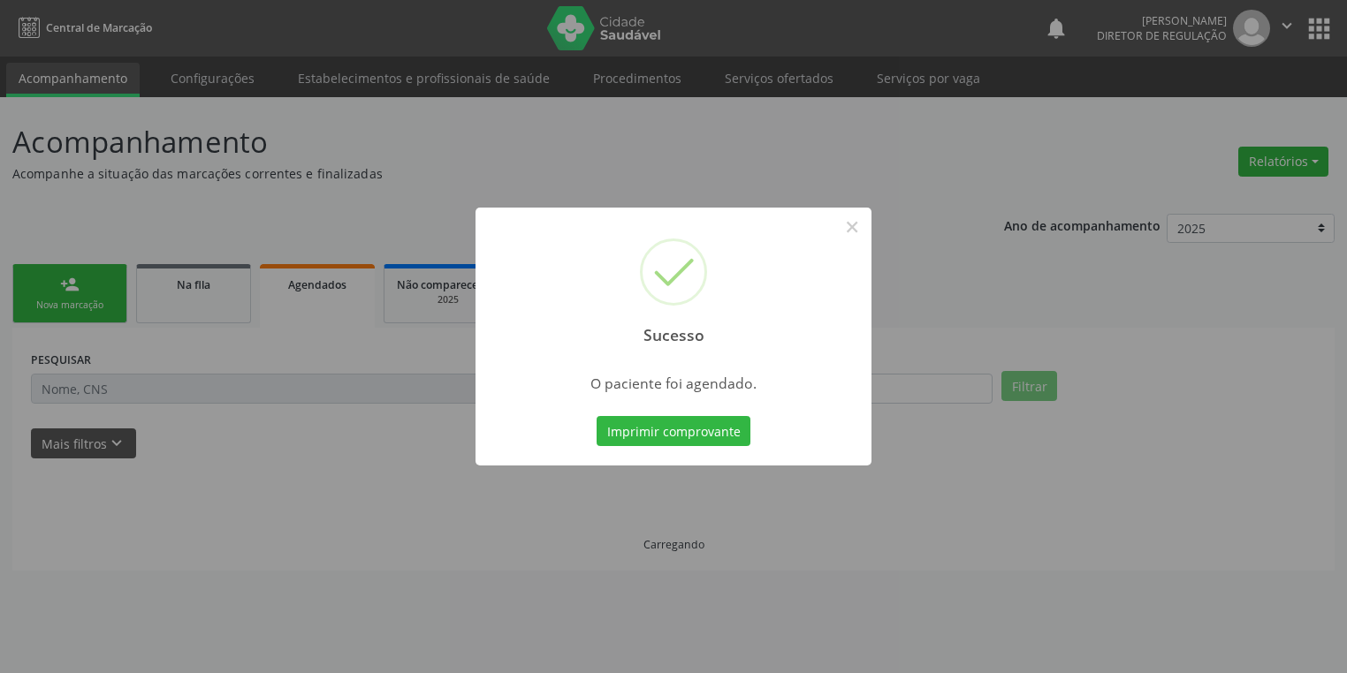
scroll to position [0, 0]
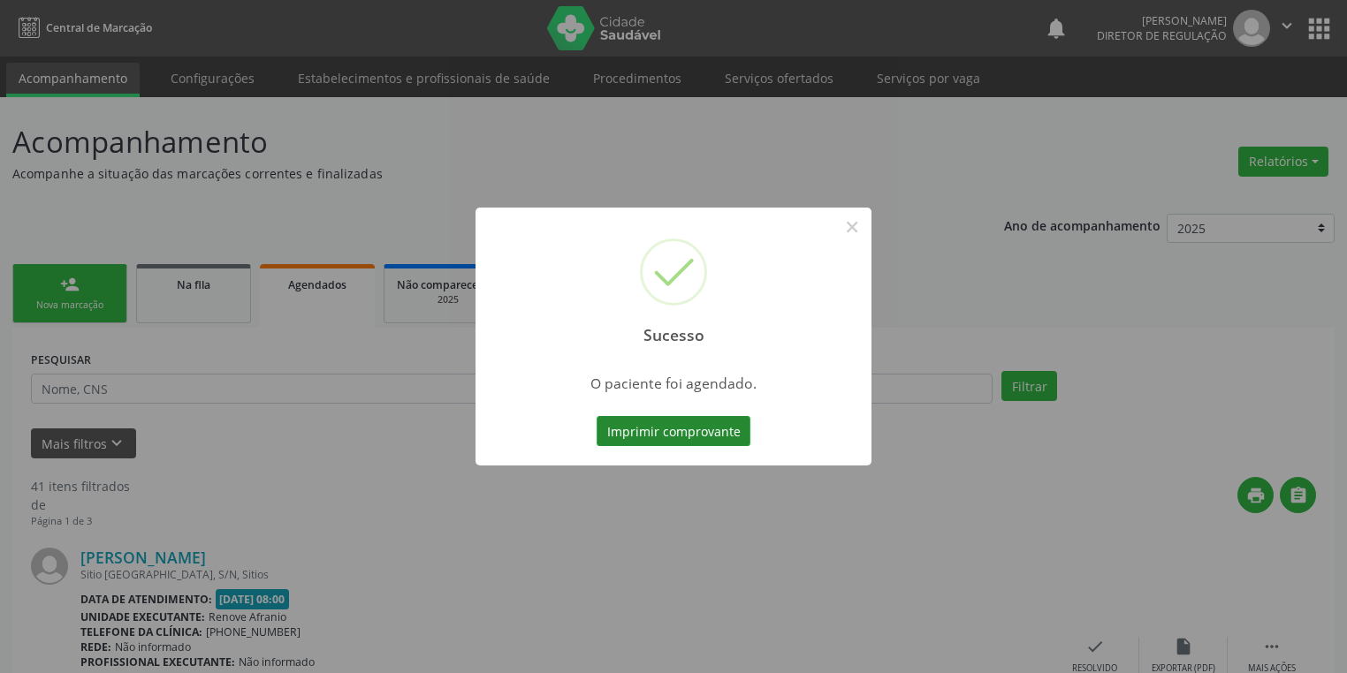
click at [743, 428] on button "Imprimir comprovante" at bounding box center [674, 431] width 154 height 30
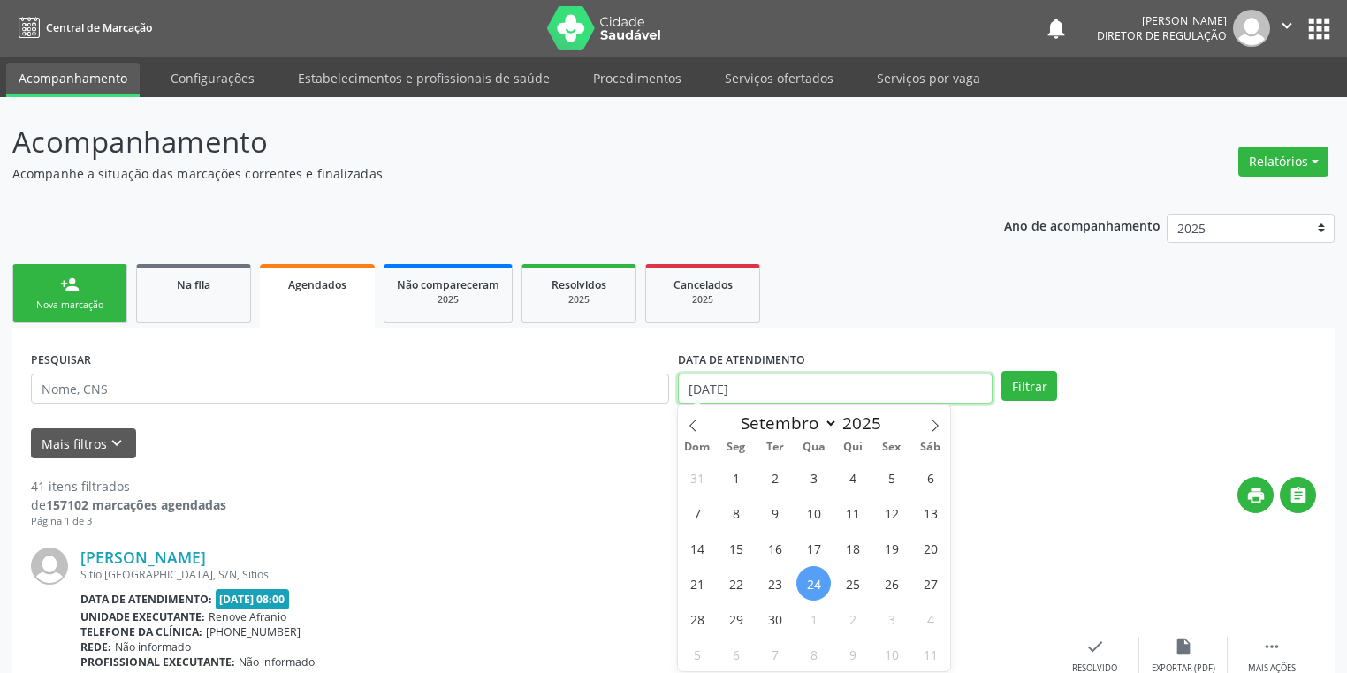
click at [760, 387] on input "[DATE]" at bounding box center [835, 389] width 315 height 30
click at [934, 585] on span "27" at bounding box center [930, 583] width 34 height 34
type input "[DATE]"
click at [935, 585] on span "27" at bounding box center [930, 583] width 34 height 34
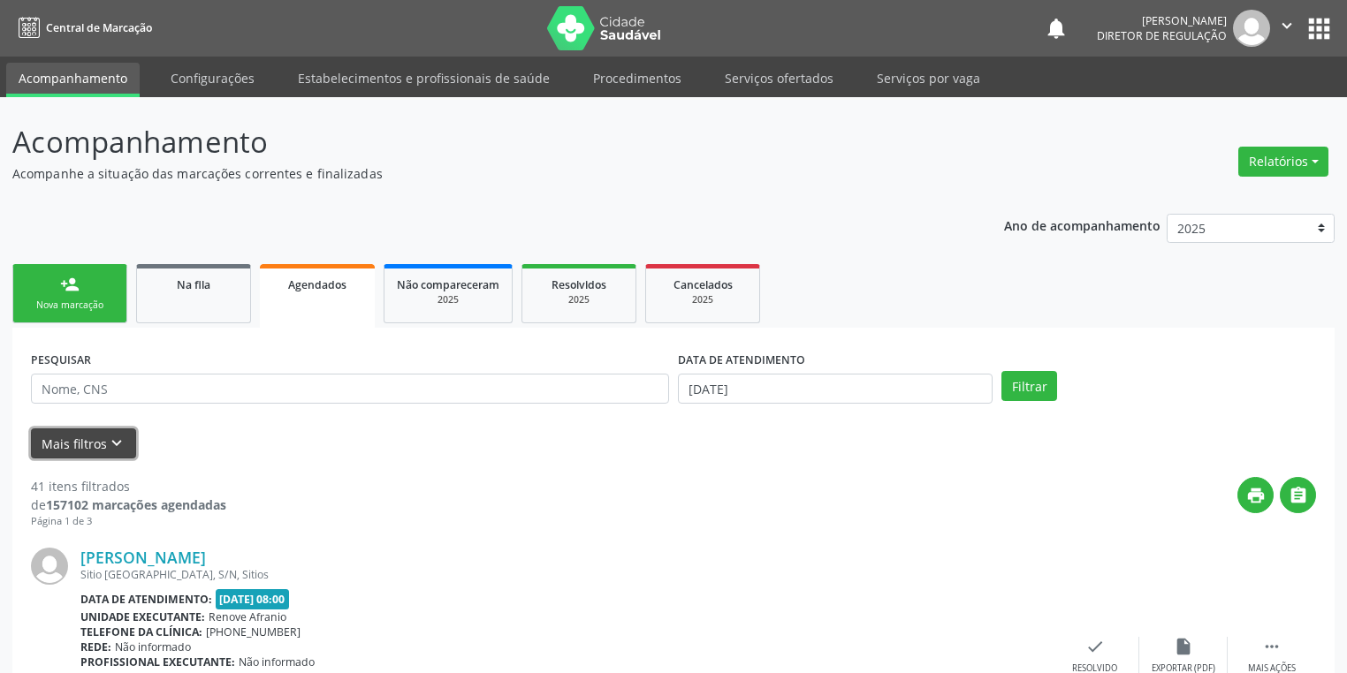
click at [120, 437] on icon "keyboard_arrow_down" at bounding box center [116, 443] width 19 height 19
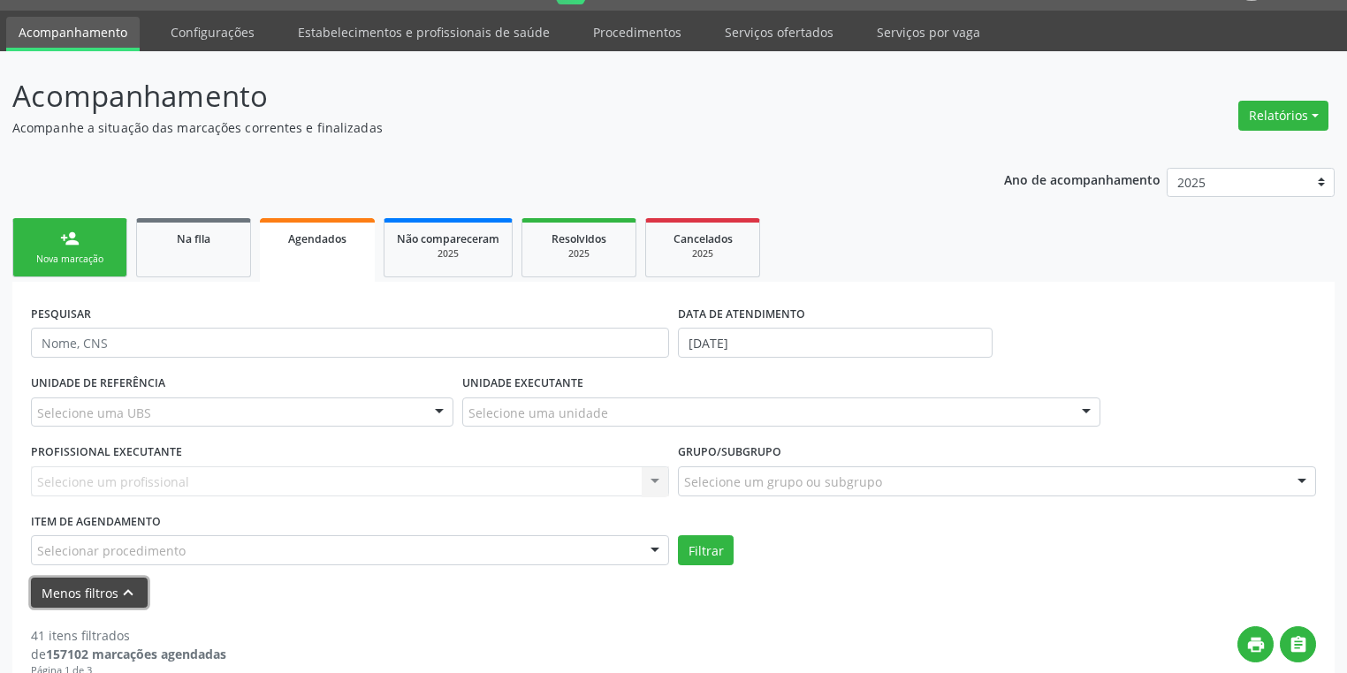
scroll to position [71, 0]
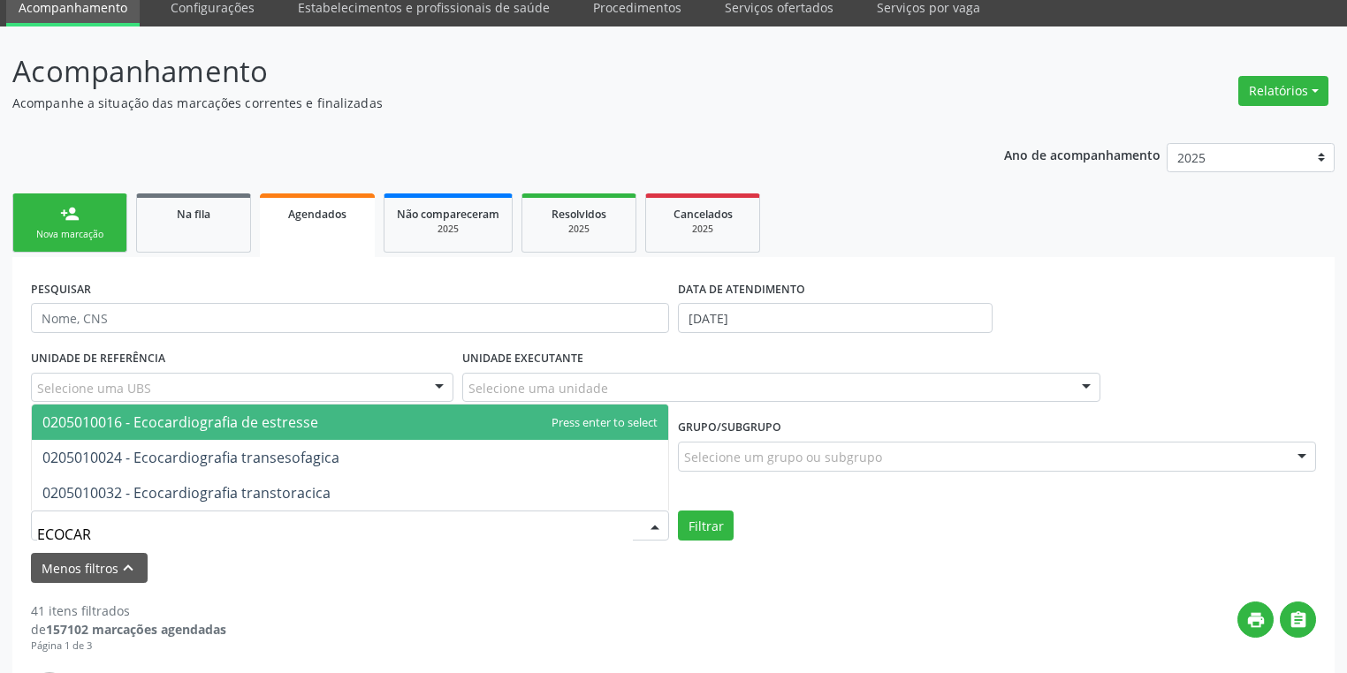
type input "ECOCARD"
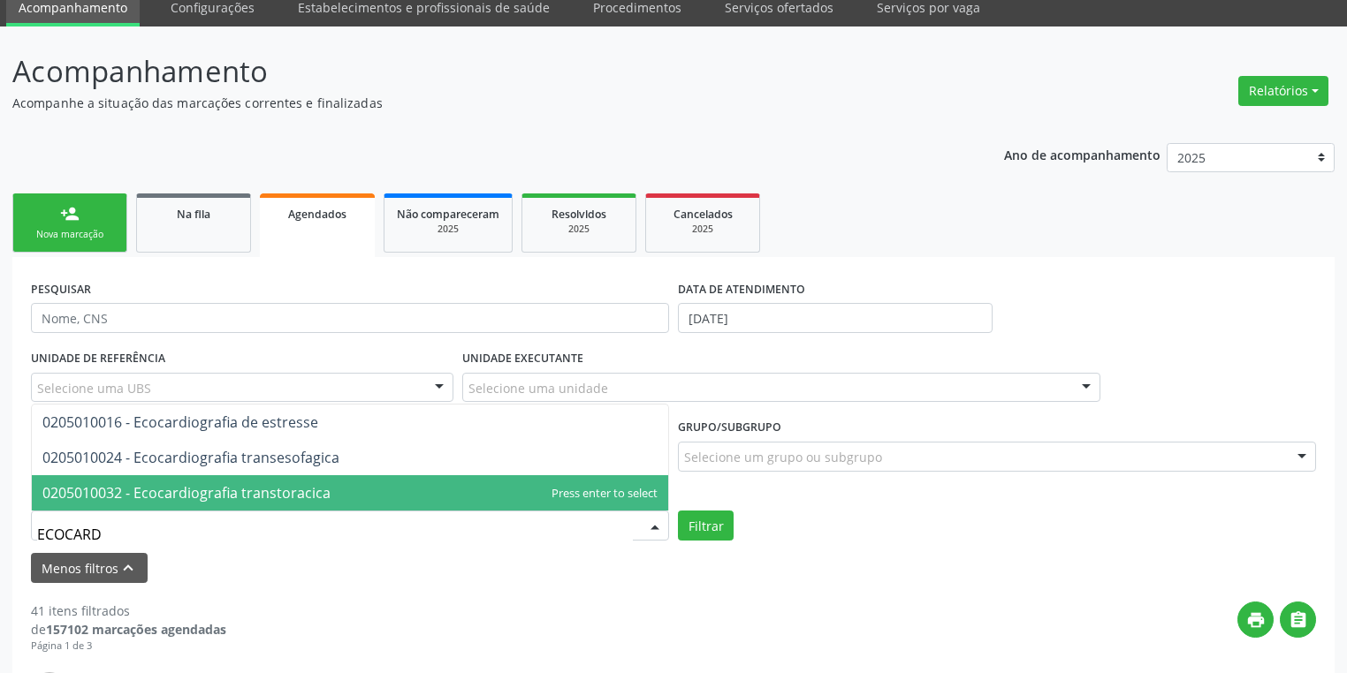
click at [186, 490] on span "0205010032 - Ecocardiografia transtoracica" at bounding box center [186, 492] width 288 height 19
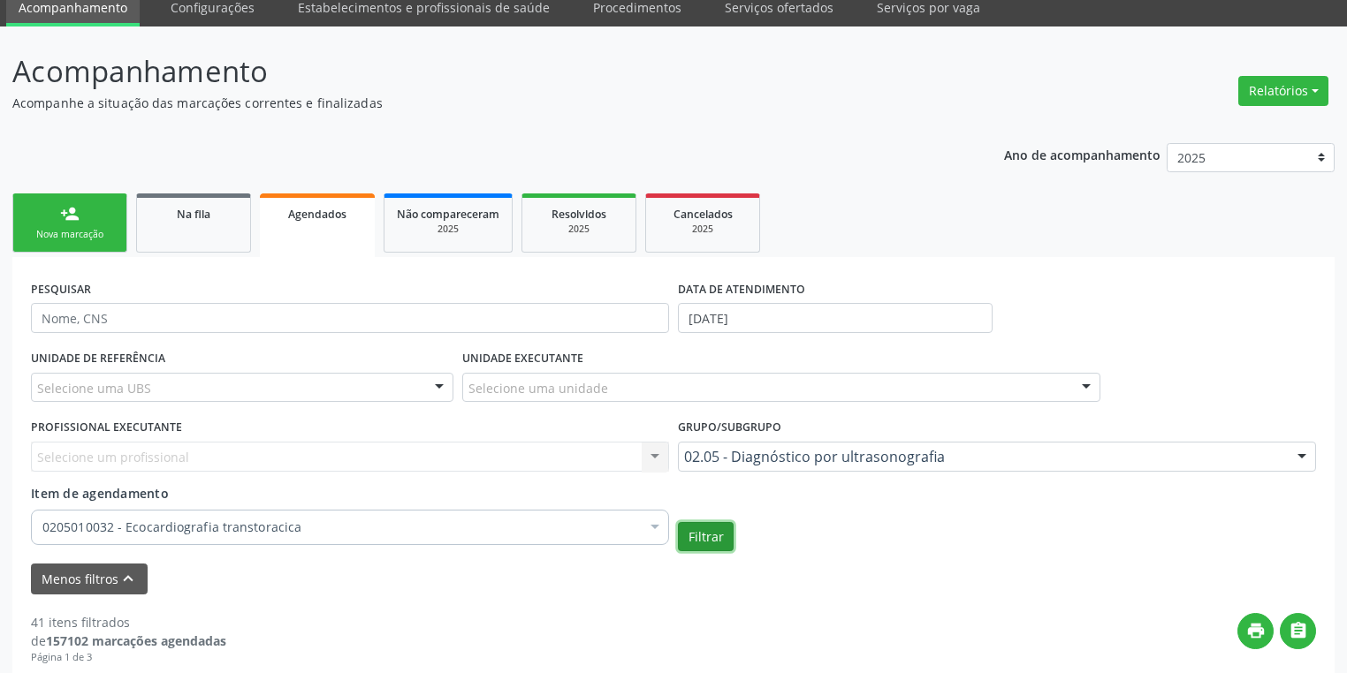
click at [701, 536] on button "Filtrar" at bounding box center [706, 537] width 56 height 30
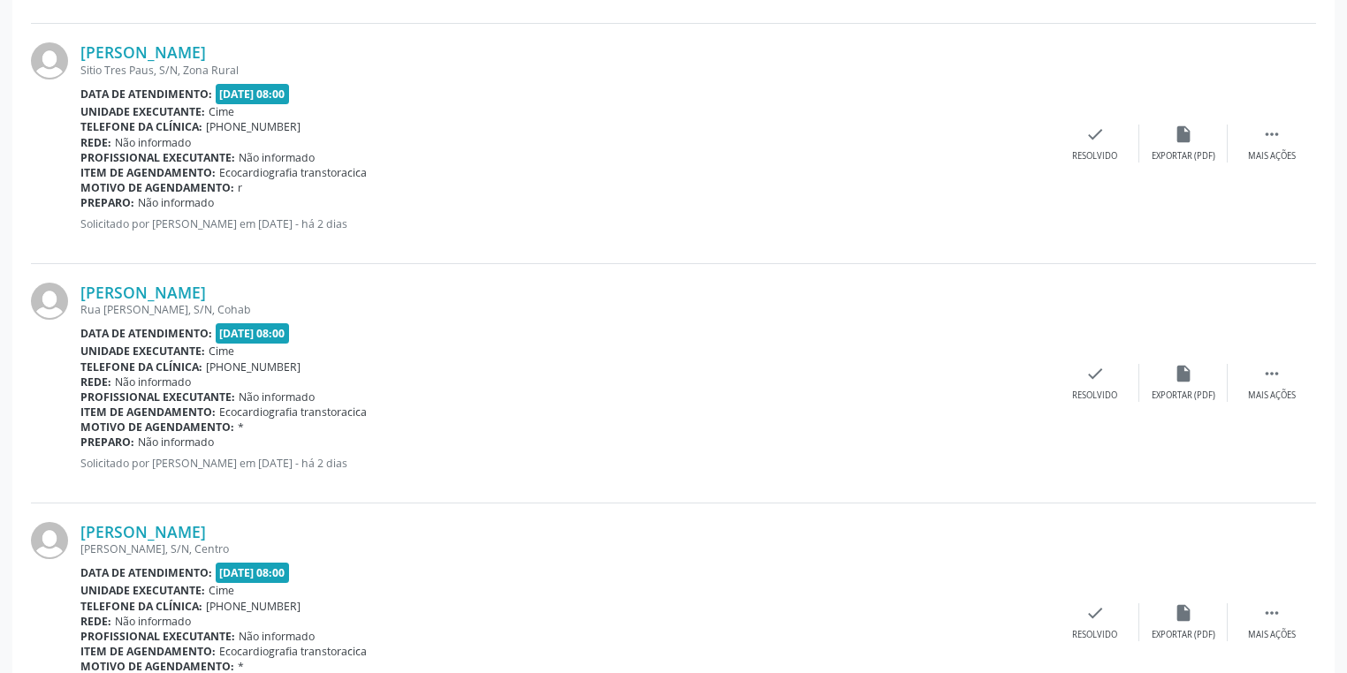
scroll to position [990, 0]
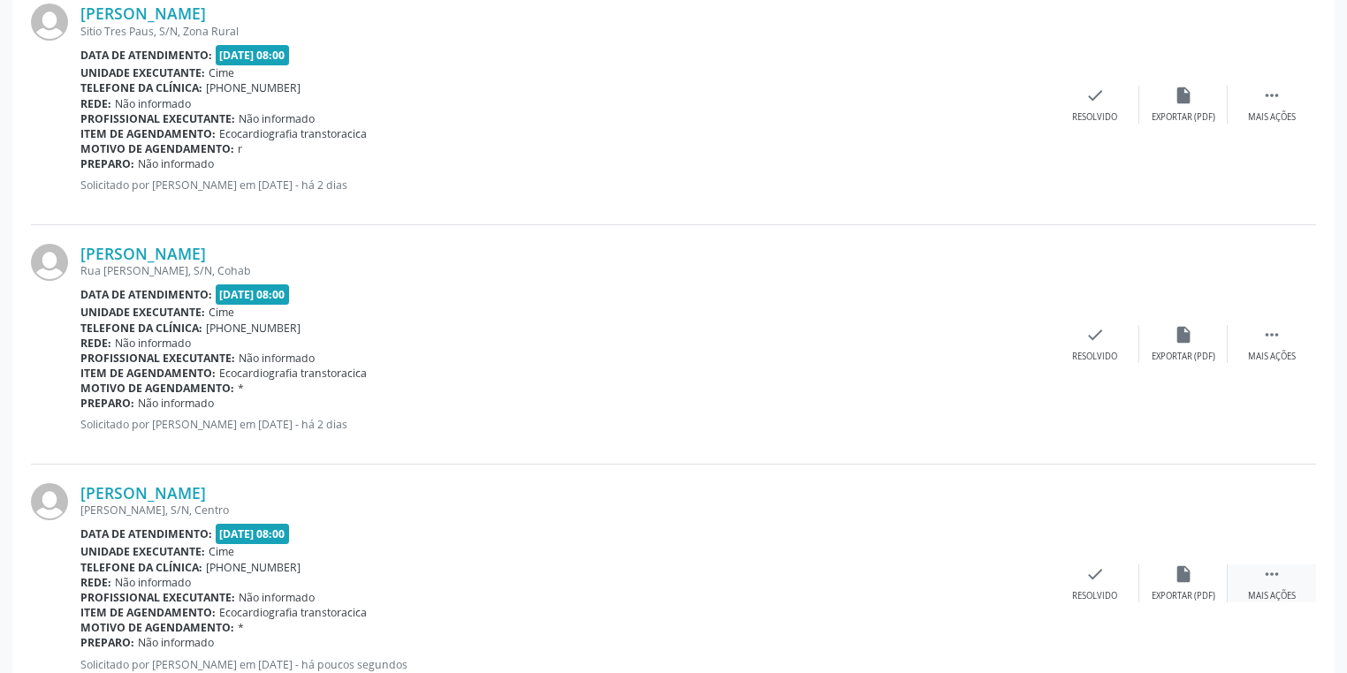
click at [1272, 568] on icon "" at bounding box center [1271, 574] width 19 height 19
click at [926, 570] on icon "print" at bounding box center [917, 574] width 19 height 19
